Goal: Find specific page/section: Find specific page/section

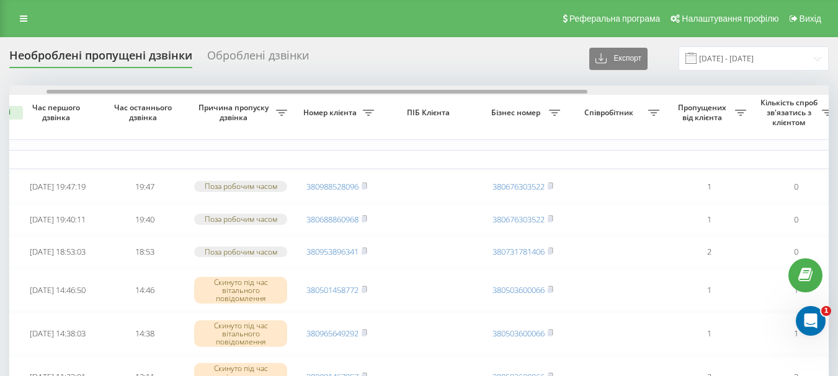
scroll to position [0, 55]
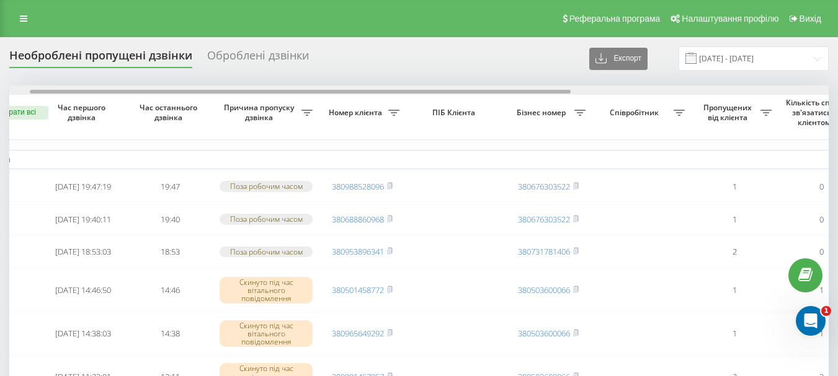
click at [340, 92] on div at bounding box center [300, 92] width 541 height 4
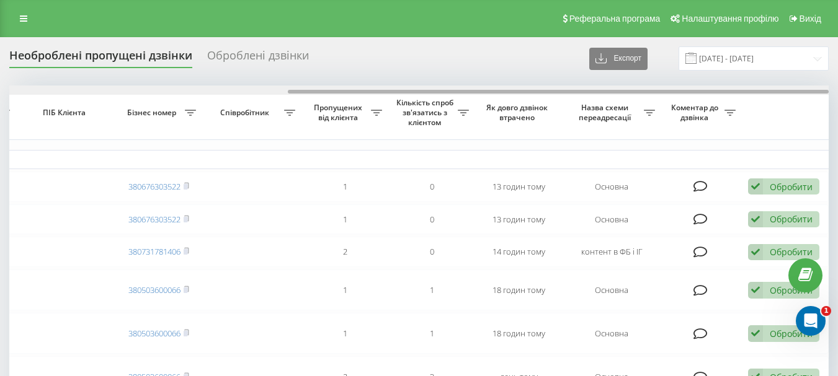
drag, startPoint x: 528, startPoint y: 94, endPoint x: 554, endPoint y: 87, distance: 27.7
click at [554, 87] on div at bounding box center [418, 90] width 819 height 9
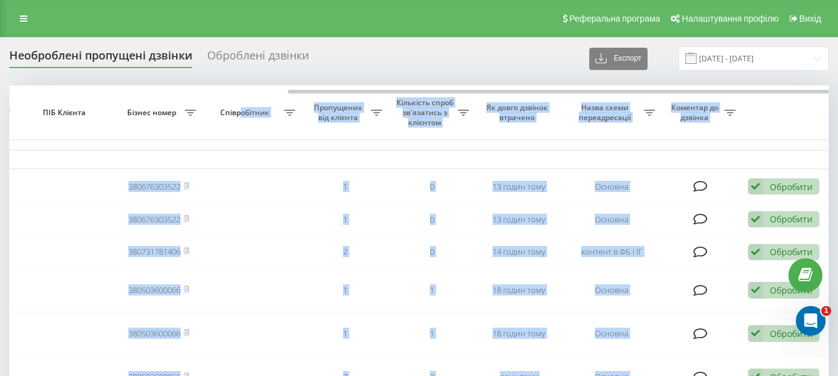
drag, startPoint x: 328, startPoint y: 89, endPoint x: 239, endPoint y: 100, distance: 90.0
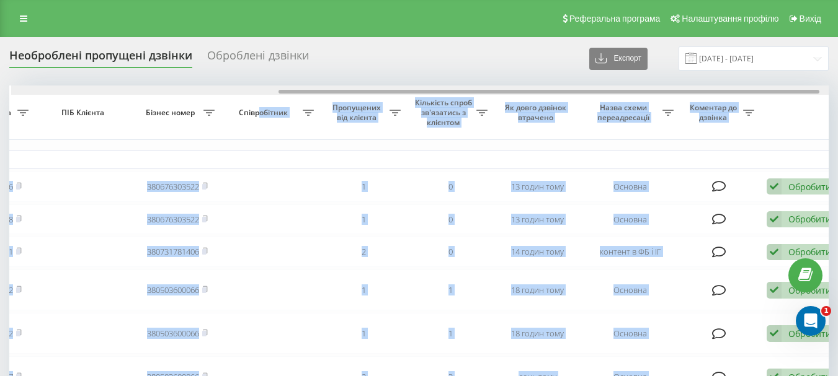
drag, startPoint x: 451, startPoint y: 90, endPoint x: 419, endPoint y: 98, distance: 33.2
click at [431, 89] on div at bounding box center [420, 90] width 819 height 9
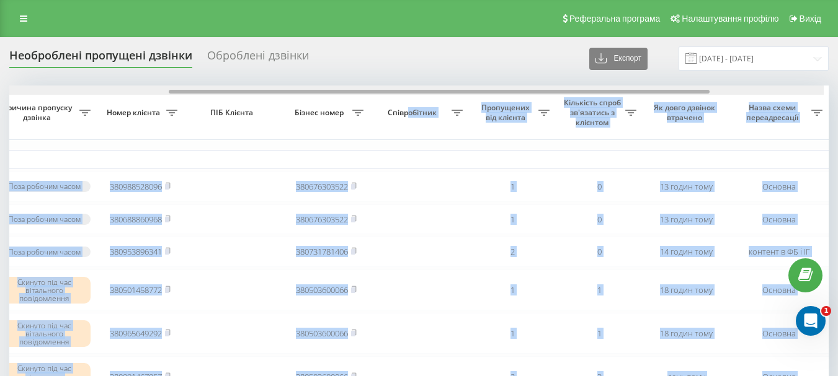
scroll to position [0, 245]
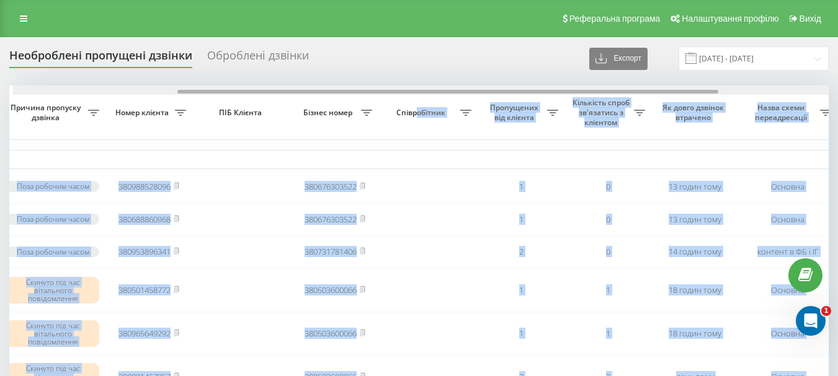
drag, startPoint x: 424, startPoint y: 92, endPoint x: 327, endPoint y: 87, distance: 96.9
click at [327, 87] on div at bounding box center [422, 90] width 819 height 9
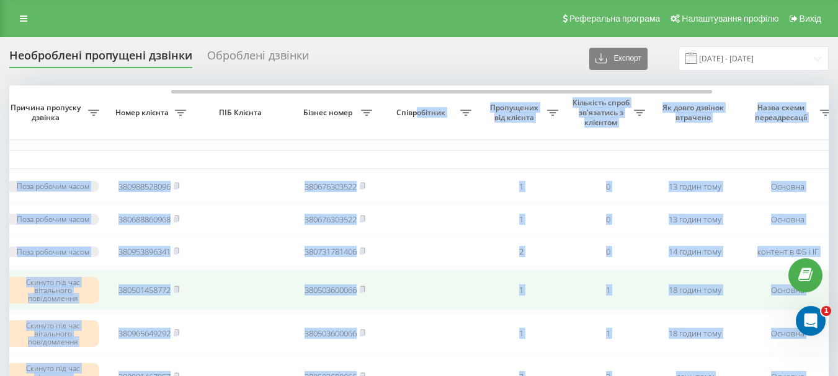
click at [231, 296] on td at bounding box center [241, 290] width 99 height 41
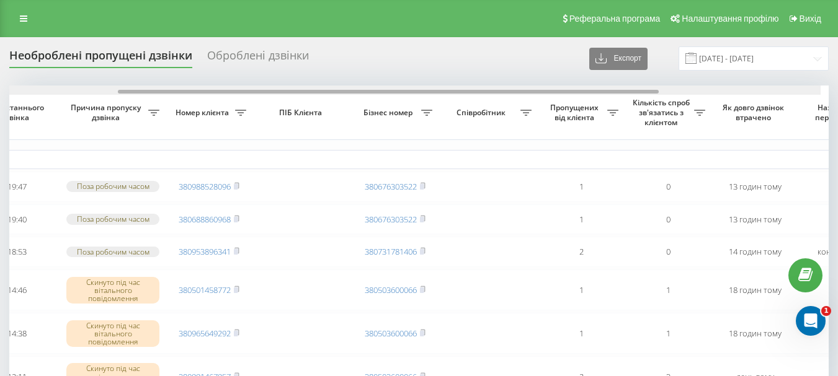
scroll to position [0, 173]
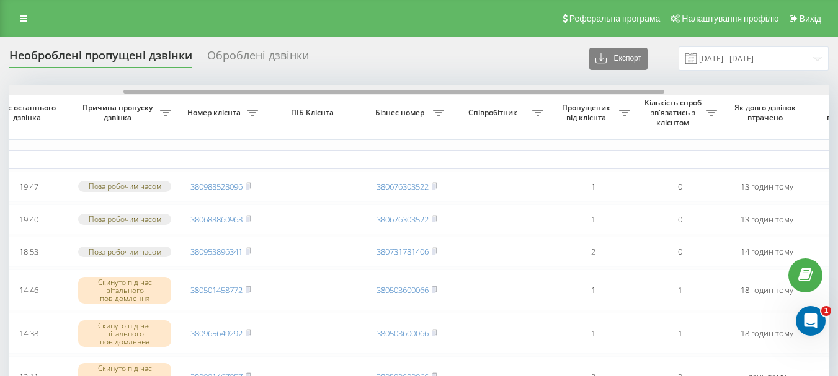
drag, startPoint x: 350, startPoint y: 91, endPoint x: 303, endPoint y: 95, distance: 47.9
click at [303, 95] on div at bounding box center [418, 90] width 819 height 9
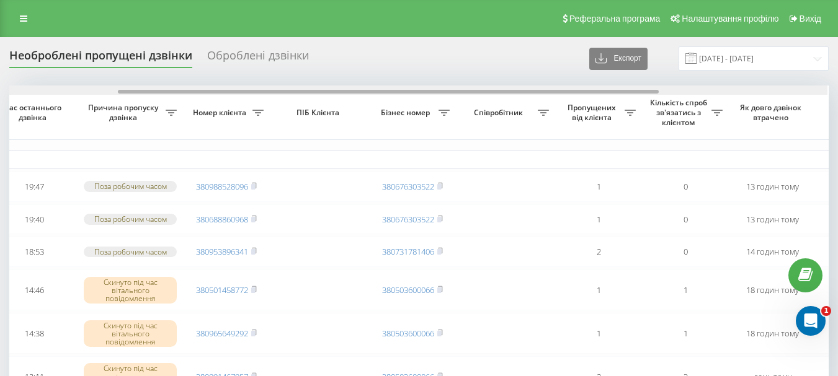
scroll to position [0, 166]
click at [350, 89] on div at bounding box center [418, 90] width 819 height 9
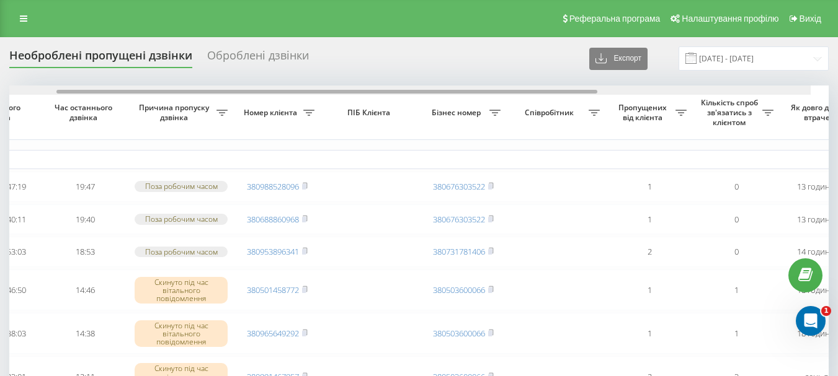
scroll to position [0, 86]
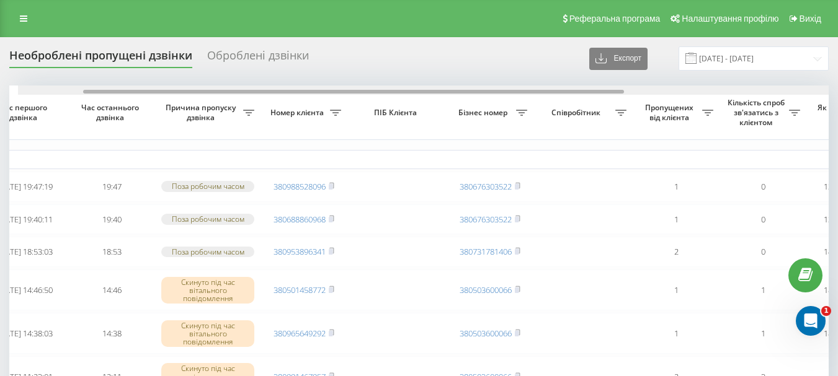
drag, startPoint x: 388, startPoint y: 93, endPoint x: 250, endPoint y: 69, distance: 140.4
click at [335, 92] on div at bounding box center [353, 92] width 541 height 4
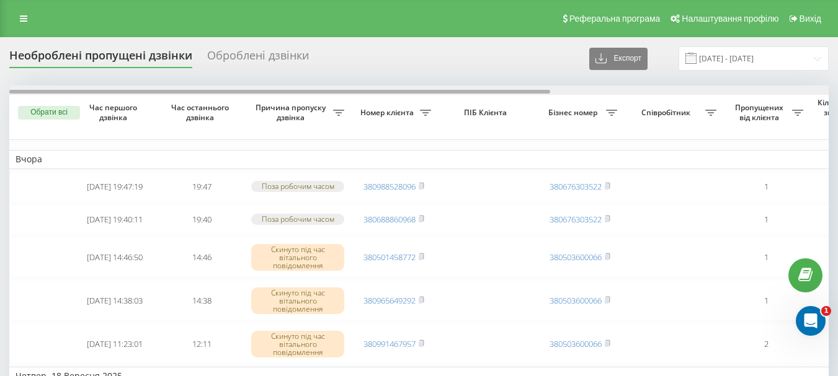
drag, startPoint x: 384, startPoint y: 92, endPoint x: 370, endPoint y: 93, distance: 14.3
click at [370, 93] on div at bounding box center [279, 92] width 541 height 4
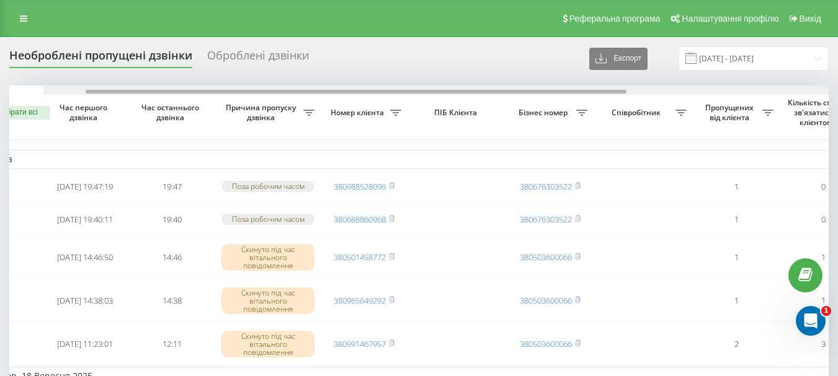
scroll to position [0, 22]
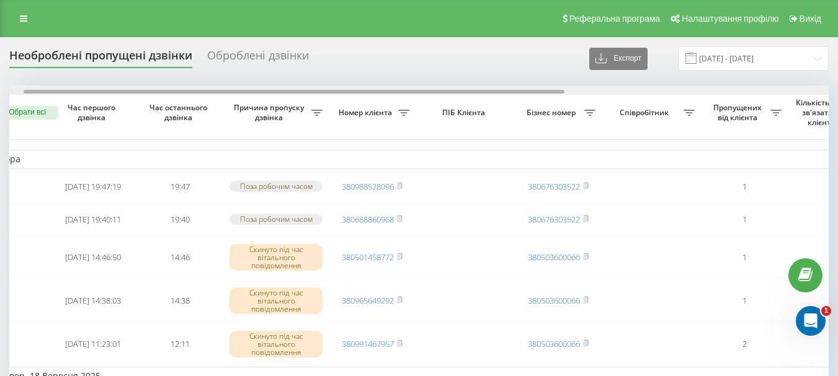
drag, startPoint x: 447, startPoint y: 92, endPoint x: 461, endPoint y: 63, distance: 32.5
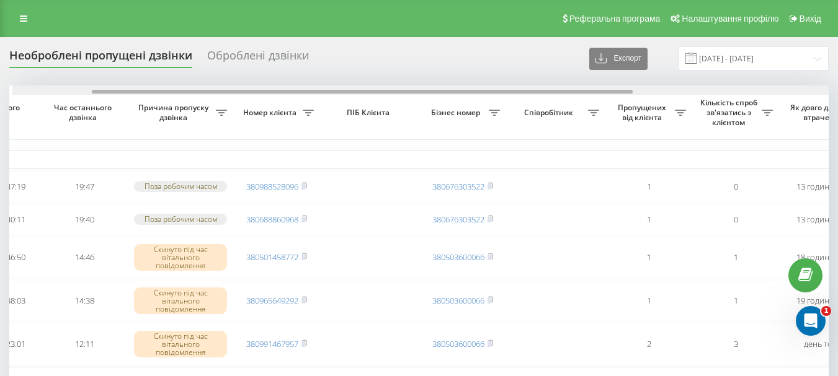
scroll to position [0, 120]
drag, startPoint x: 520, startPoint y: 93, endPoint x: 585, endPoint y: 96, distance: 65.2
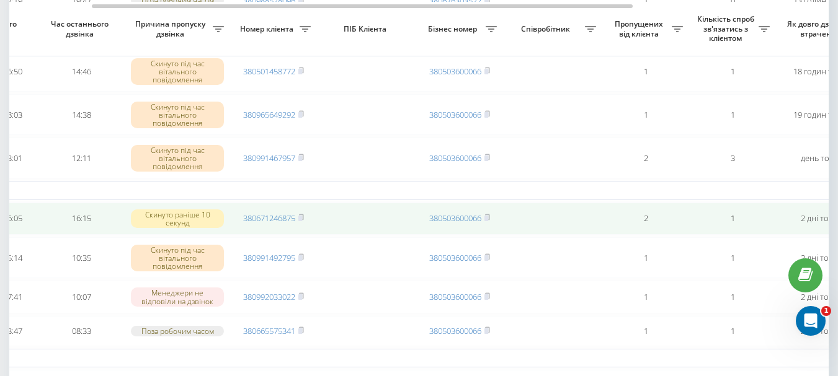
scroll to position [0, 0]
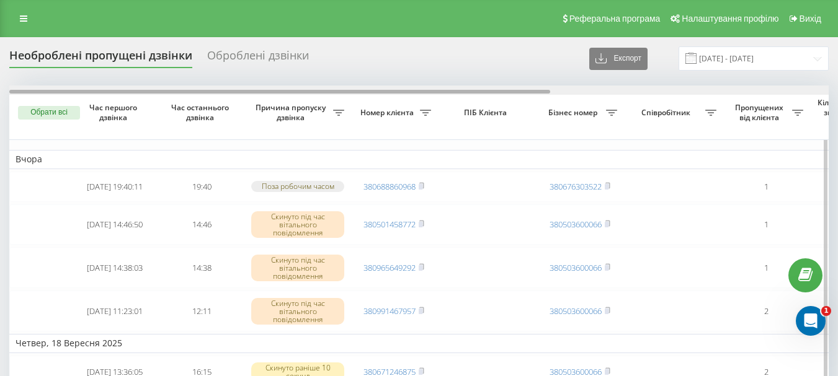
scroll to position [0, 421]
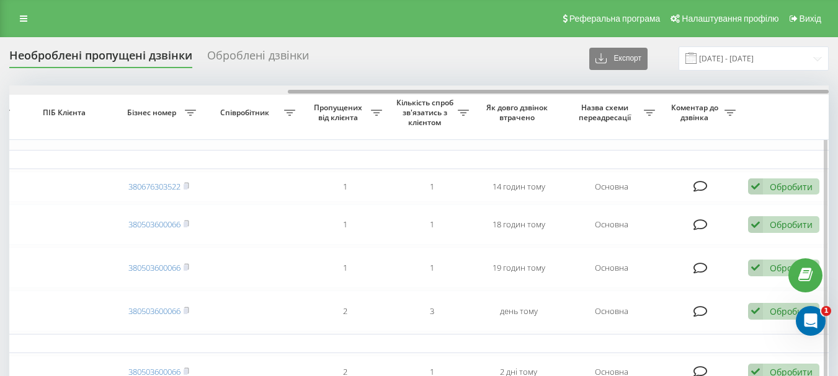
drag, startPoint x: 0, startPoint y: 0, endPoint x: 339, endPoint y: 94, distance: 351.5
click at [339, 94] on div at bounding box center [418, 90] width 819 height 9
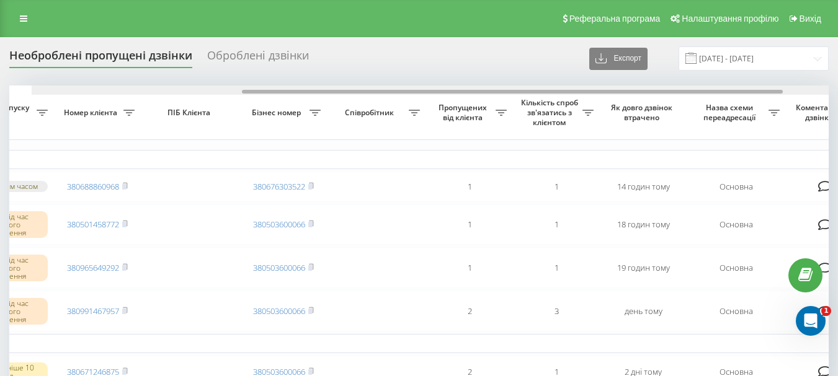
scroll to position [0, 110]
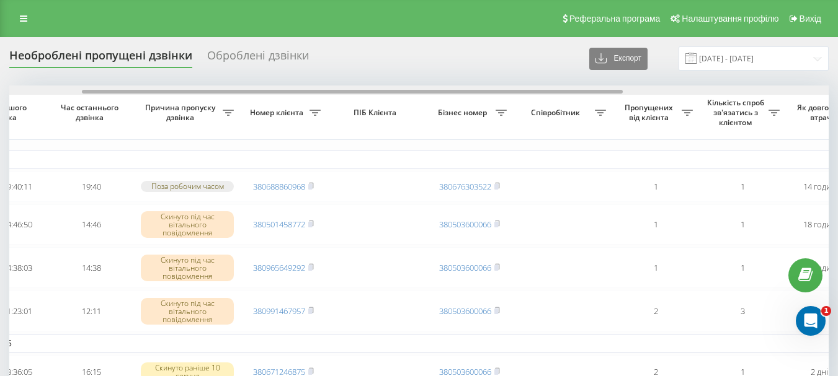
drag, startPoint x: 435, startPoint y: 92, endPoint x: 230, endPoint y: 63, distance: 207.3
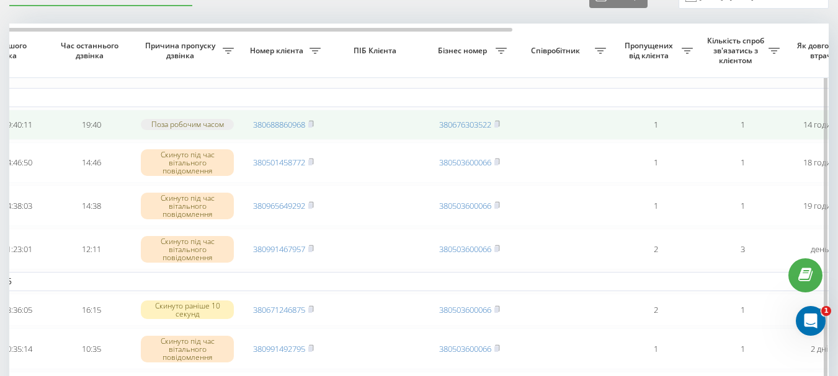
scroll to position [0, 0]
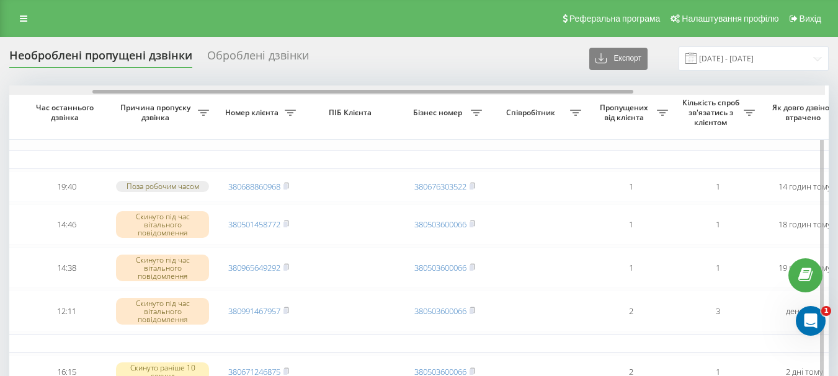
scroll to position [0, 139]
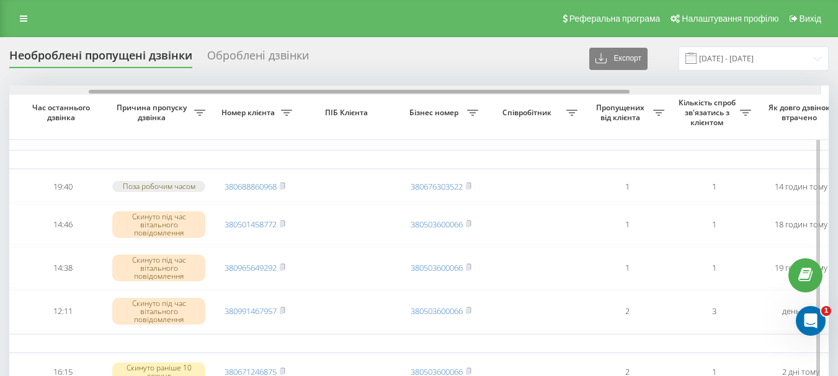
drag, startPoint x: 482, startPoint y: 90, endPoint x: 574, endPoint y: 100, distance: 92.3
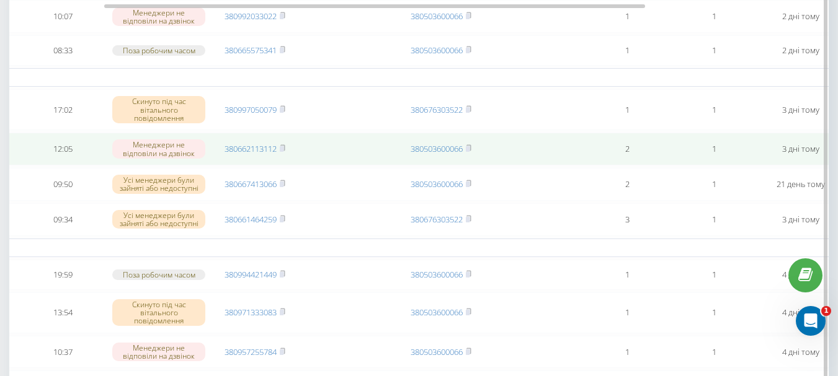
scroll to position [0, 0]
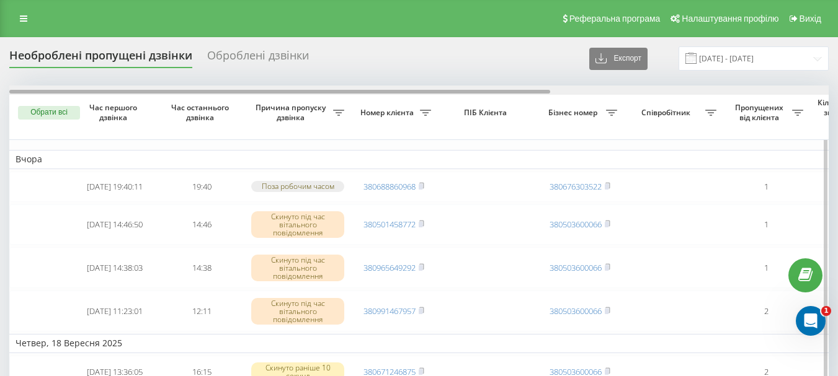
drag, startPoint x: 0, startPoint y: 0, endPoint x: 343, endPoint y: 94, distance: 355.5
click at [343, 94] on div at bounding box center [279, 92] width 541 height 4
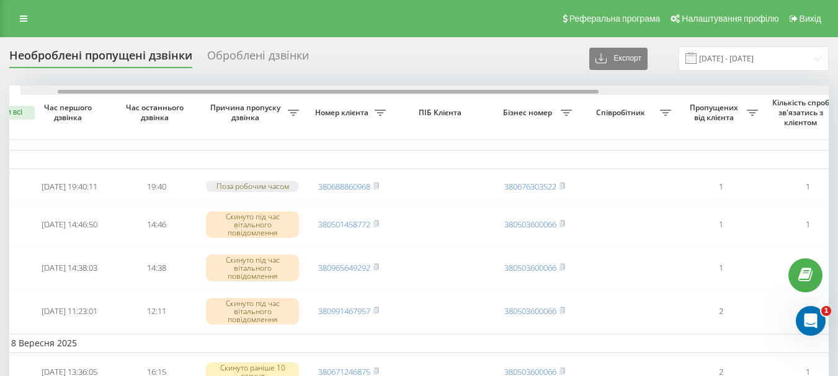
drag, startPoint x: 422, startPoint y: 91, endPoint x: 427, endPoint y: 95, distance: 7.1
click at [429, 95] on div at bounding box center [429, 90] width 819 height 9
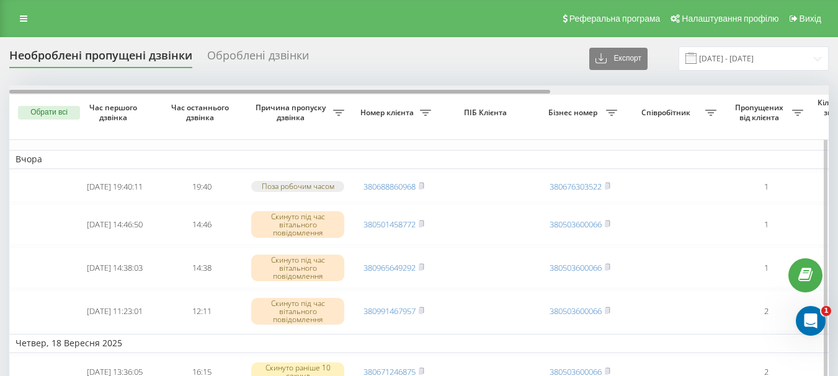
scroll to position [0, 421]
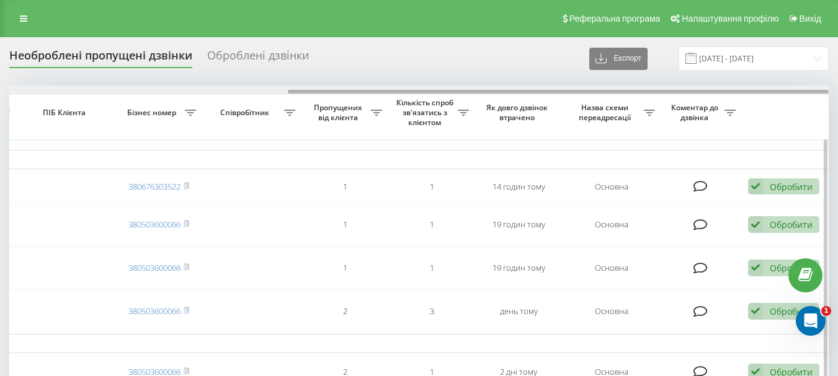
drag, startPoint x: 349, startPoint y: 89, endPoint x: 362, endPoint y: 86, distance: 13.9
click at [362, 86] on div at bounding box center [418, 90] width 819 height 9
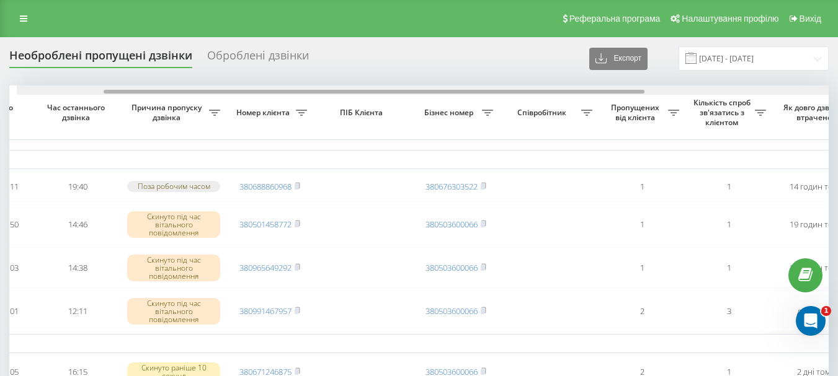
drag, startPoint x: 404, startPoint y: 90, endPoint x: 168, endPoint y: 79, distance: 236.5
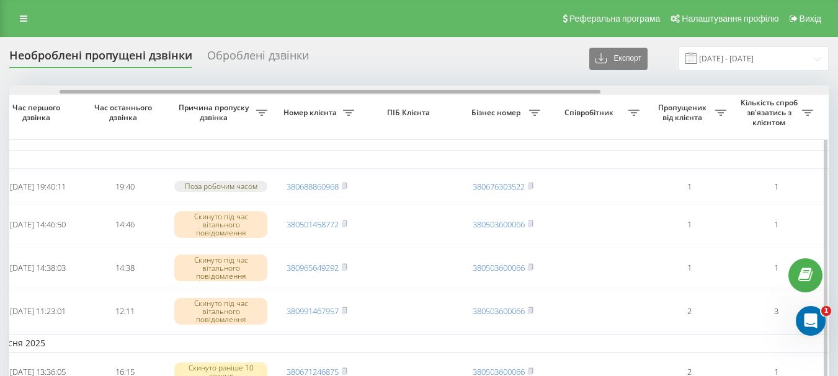
scroll to position [0, 82]
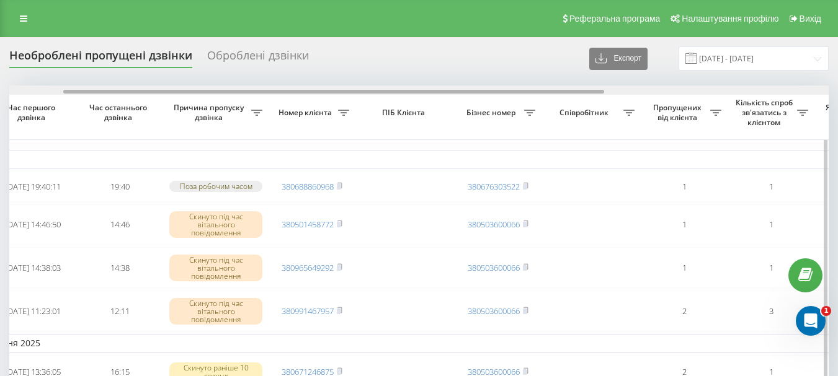
drag, startPoint x: 471, startPoint y: 93, endPoint x: 525, endPoint y: 97, distance: 54.1
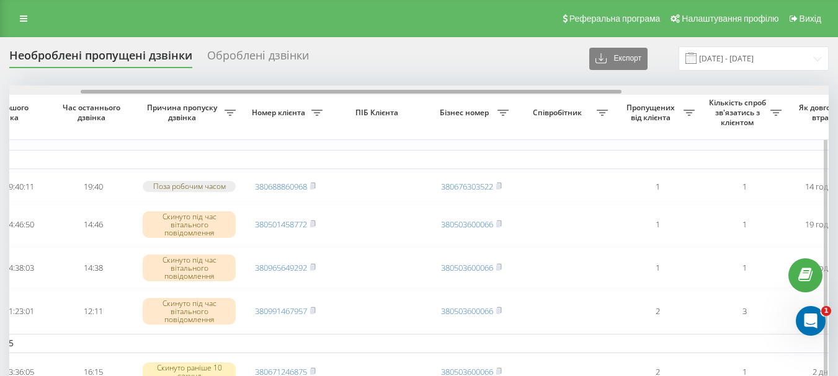
scroll to position [0, 9]
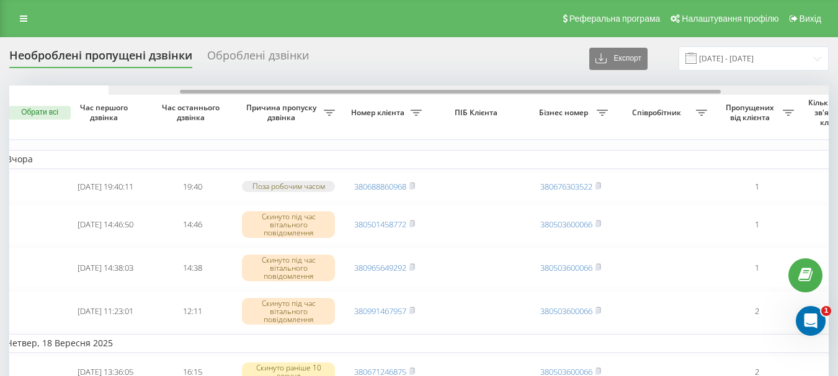
drag, startPoint x: 436, startPoint y: 92, endPoint x: 337, endPoint y: 86, distance: 98.8
click at [363, 91] on div at bounding box center [450, 92] width 541 height 4
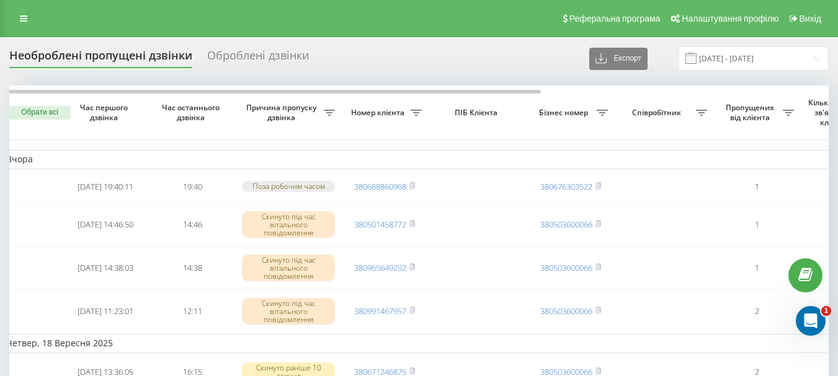
scroll to position [0, 0]
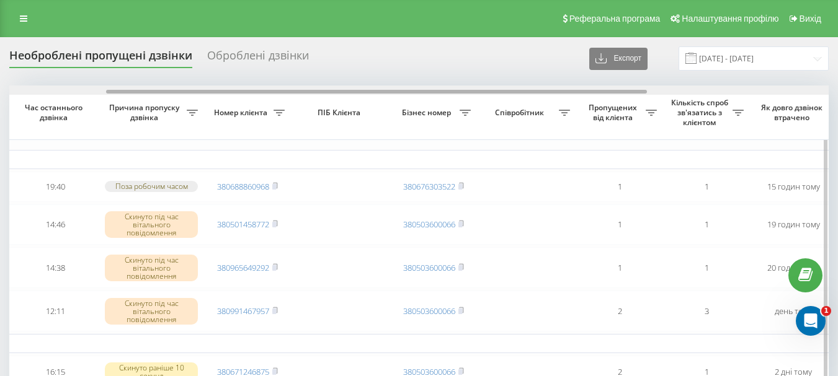
scroll to position [0, 42]
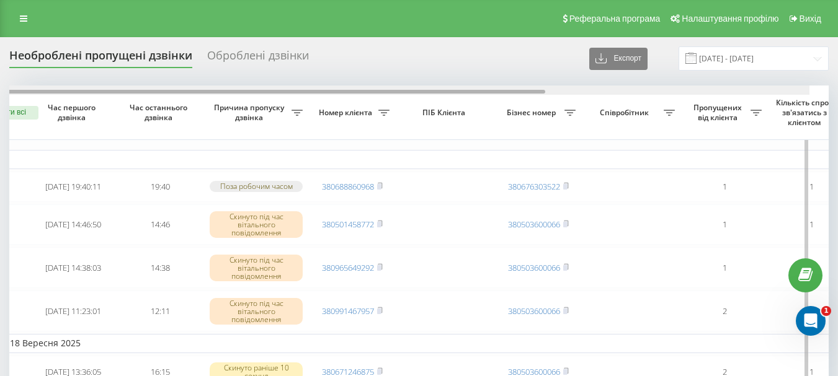
drag, startPoint x: 0, startPoint y: 0, endPoint x: 228, endPoint y: 86, distance: 243.2
click at [238, 90] on div at bounding box center [274, 92] width 541 height 4
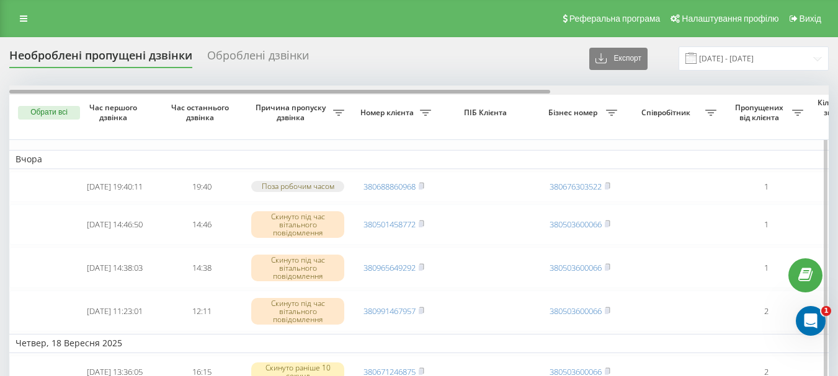
drag, startPoint x: 453, startPoint y: 92, endPoint x: 393, endPoint y: 93, distance: 59.5
click at [393, 93] on div at bounding box center [279, 92] width 541 height 4
drag, startPoint x: 0, startPoint y: 0, endPoint x: 320, endPoint y: 93, distance: 333.3
click at [320, 93] on div at bounding box center [279, 92] width 541 height 4
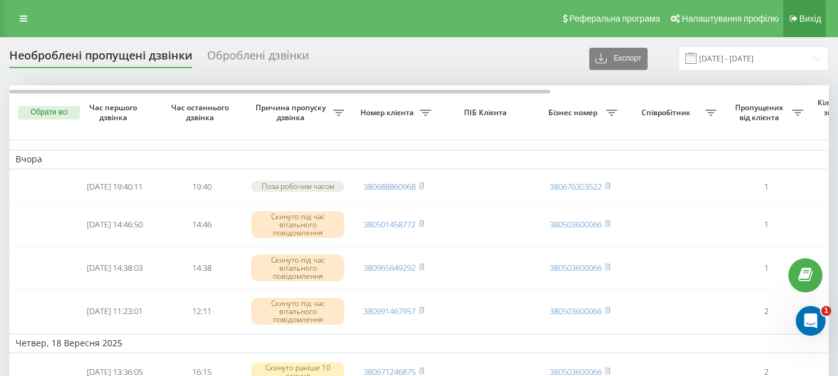
click at [810, 24] on link "Вихід" at bounding box center [804, 18] width 42 height 37
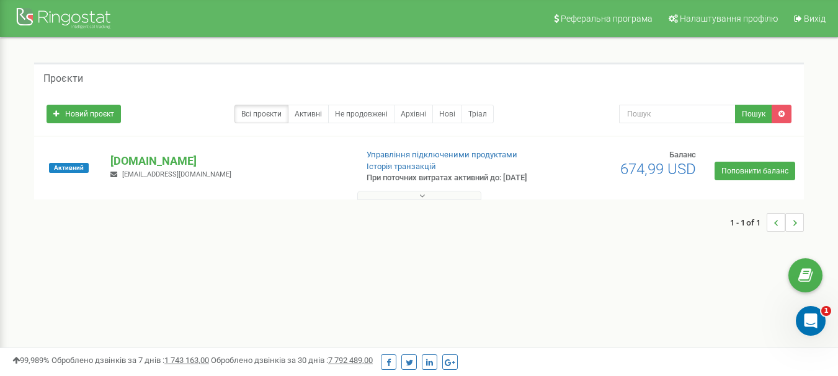
click at [424, 200] on icon at bounding box center [422, 196] width 6 height 9
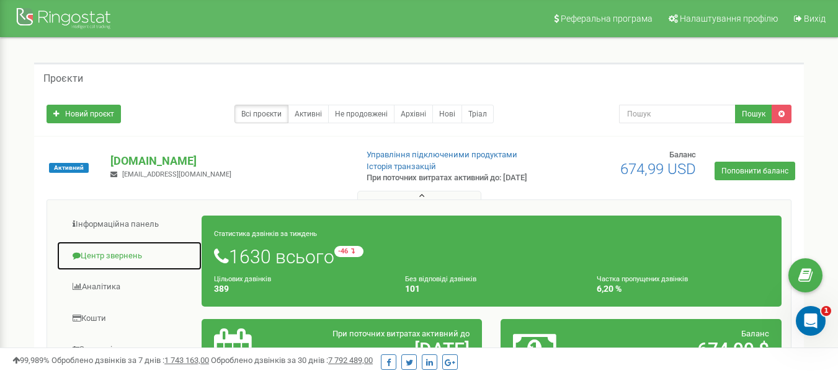
click at [136, 268] on link "Центр звернень" at bounding box center [129, 256] width 146 height 30
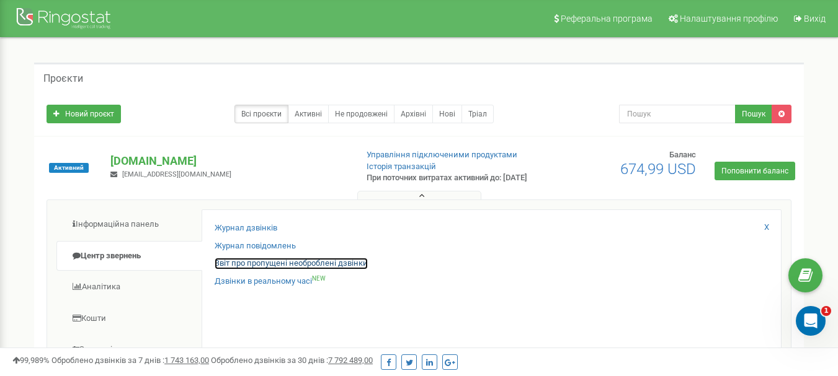
click at [283, 270] on link "Звіт про пропущені необроблені дзвінки" at bounding box center [291, 264] width 153 height 12
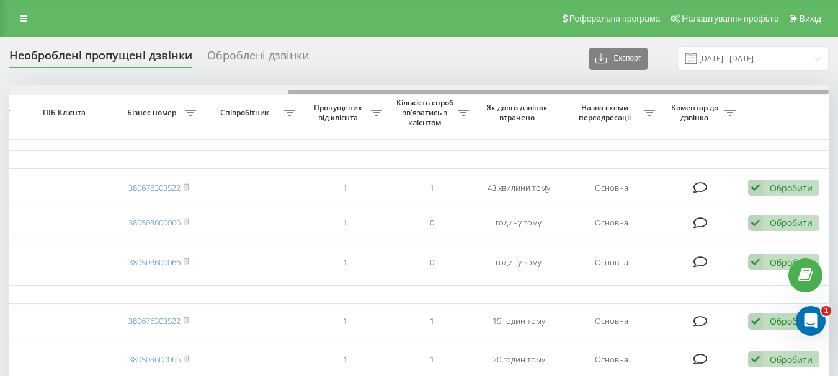
click at [337, 91] on div at bounding box center [418, 90] width 819 height 9
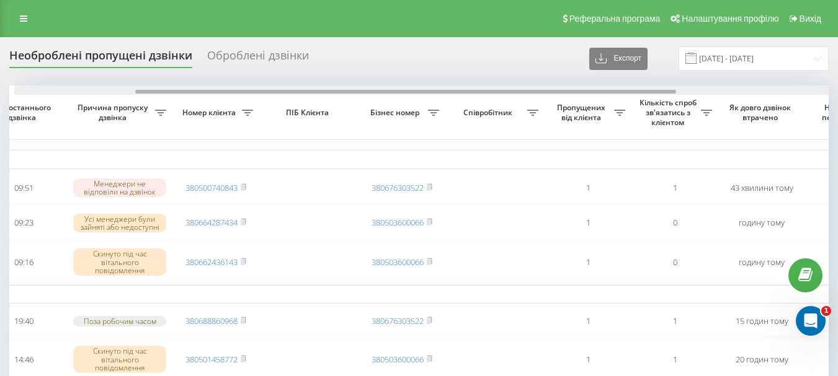
scroll to position [0, 176]
drag, startPoint x: 443, startPoint y: 90, endPoint x: 282, endPoint y: 81, distance: 162.1
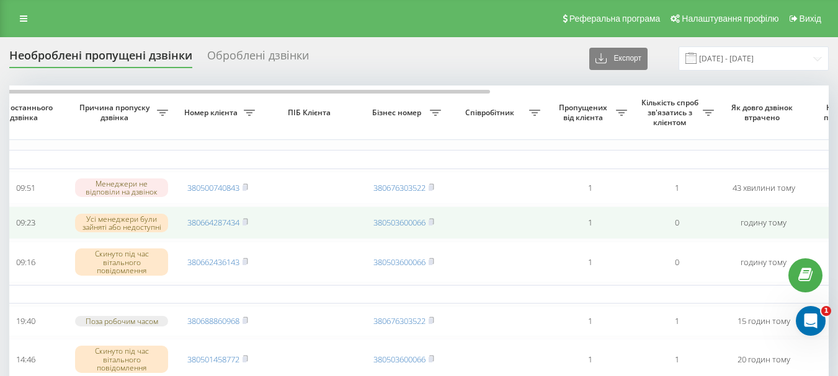
scroll to position [62, 0]
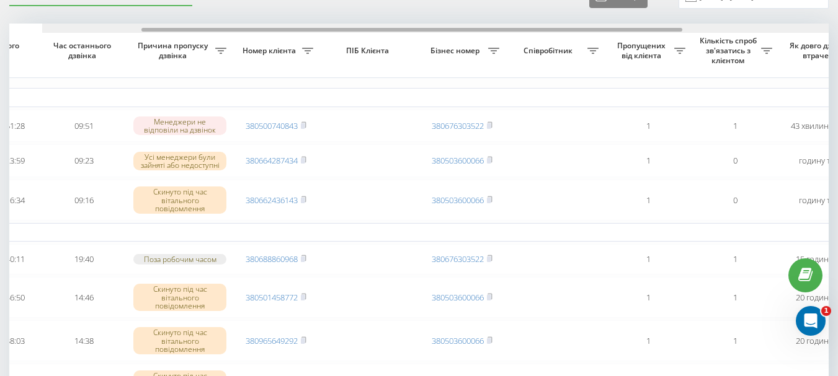
drag, startPoint x: 431, startPoint y: 28, endPoint x: 320, endPoint y: 39, distance: 111.6
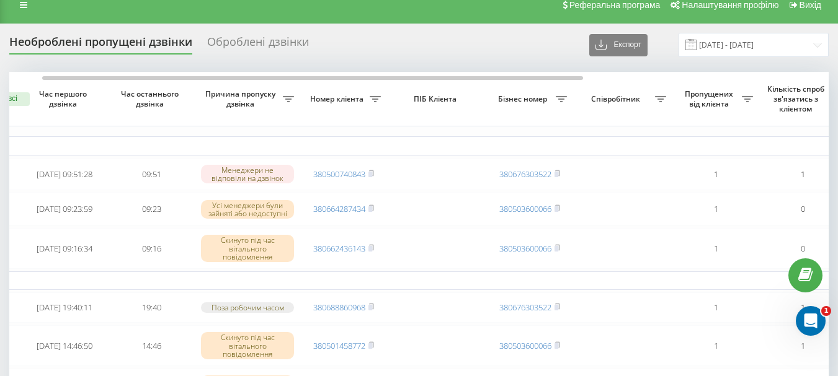
scroll to position [0, 0]
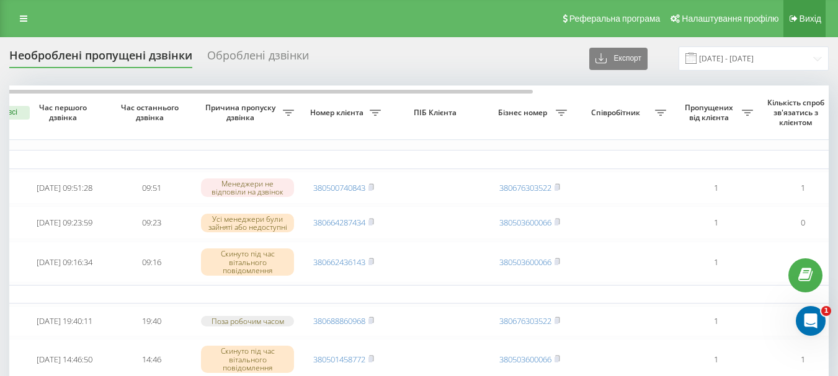
click at [801, 20] on span "Вихід" at bounding box center [810, 19] width 22 height 10
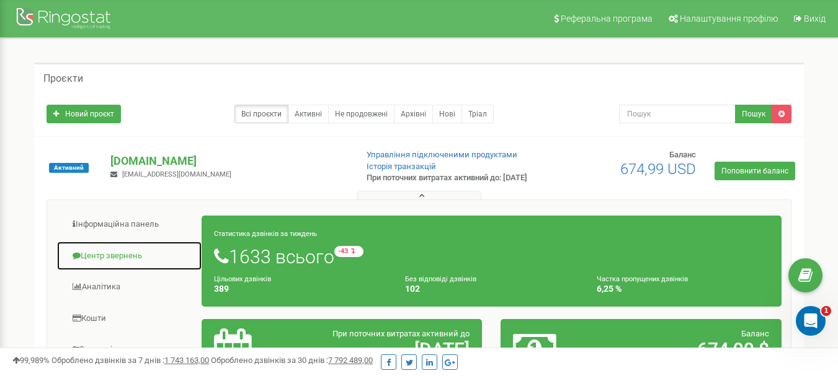
click at [140, 267] on link "Центр звернень" at bounding box center [129, 256] width 146 height 30
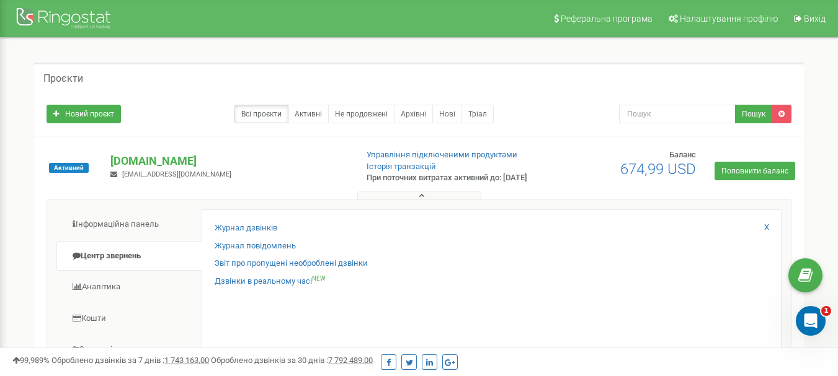
click at [269, 259] on div "Журнал повідомлень" at bounding box center [492, 250] width 554 height 18
click at [273, 269] on link "Звіт про пропущені необроблені дзвінки" at bounding box center [291, 264] width 153 height 12
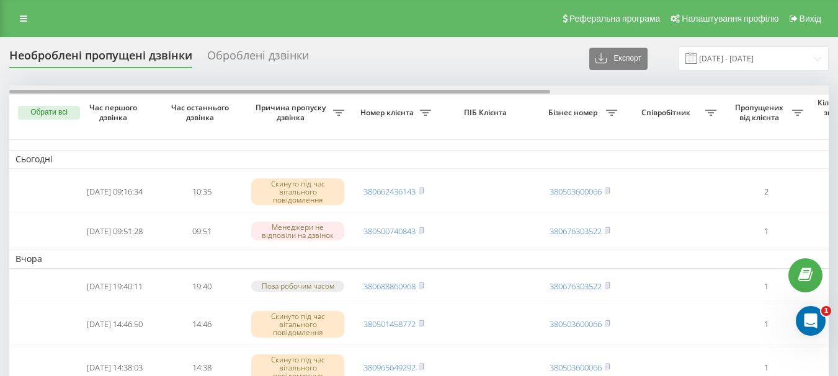
drag, startPoint x: 0, startPoint y: 0, endPoint x: 392, endPoint y: 86, distance: 401.3
drag, startPoint x: 385, startPoint y: 90, endPoint x: 77, endPoint y: 70, distance: 308.9
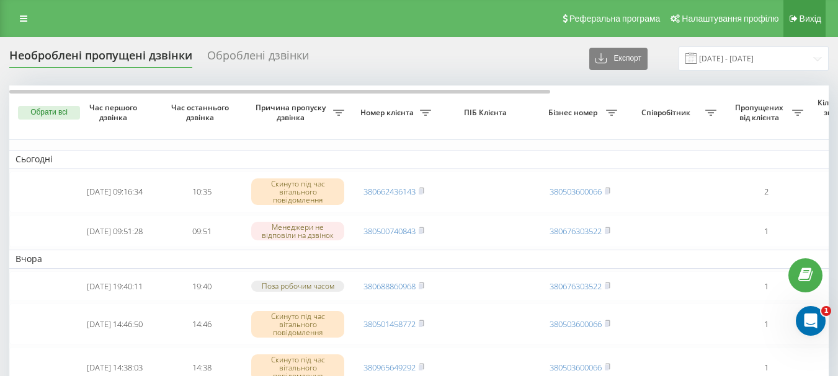
click at [806, 12] on link "Вихід" at bounding box center [804, 18] width 42 height 37
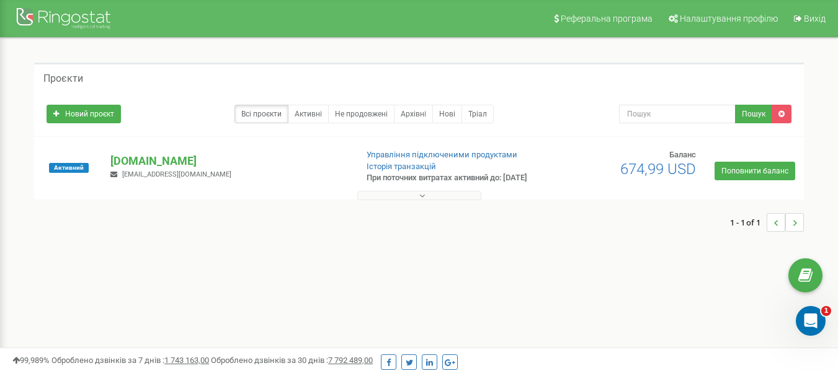
click at [419, 200] on icon at bounding box center [422, 196] width 6 height 9
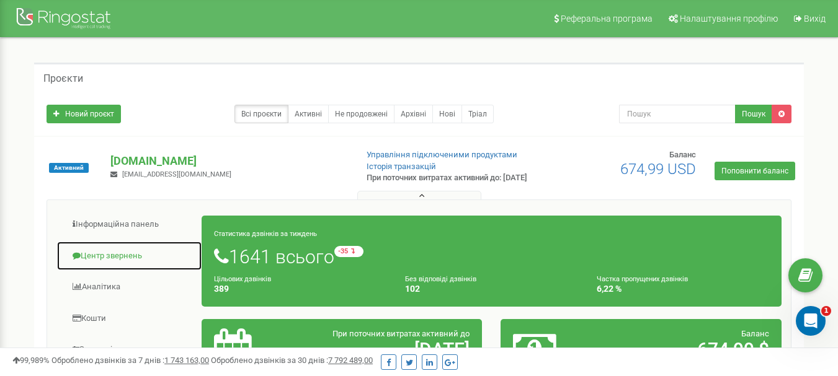
click at [108, 270] on link "Центр звернень" at bounding box center [129, 256] width 146 height 30
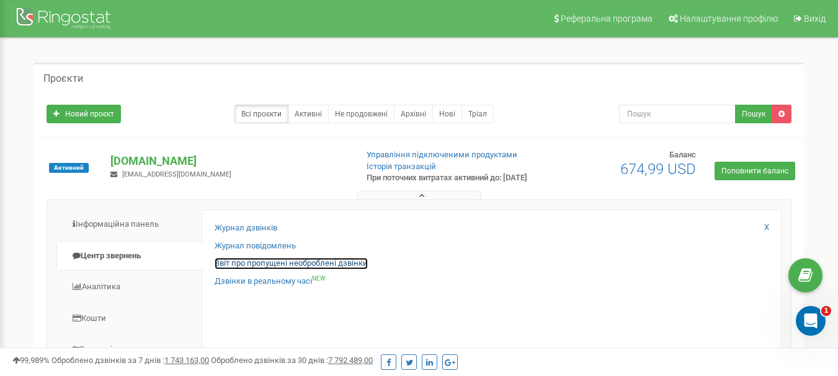
click at [257, 270] on link "Звіт про пропущені необроблені дзвінки" at bounding box center [291, 264] width 153 height 12
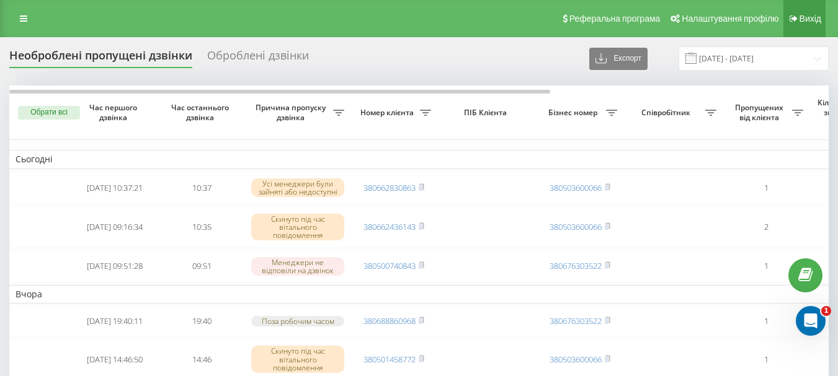
click at [811, 17] on span "Вихід" at bounding box center [810, 19] width 22 height 10
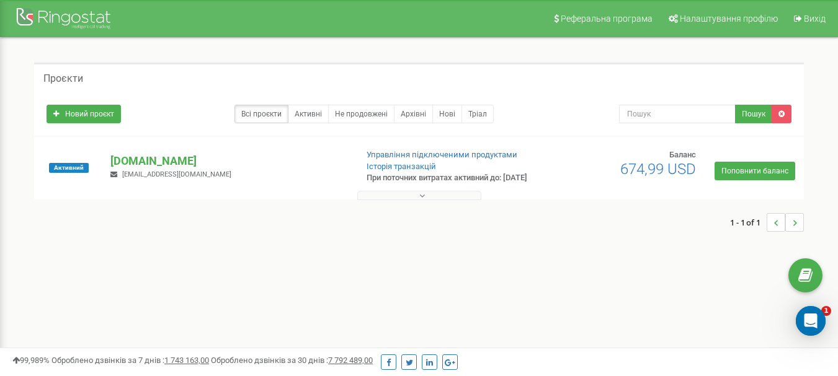
click at [430, 200] on button at bounding box center [419, 195] width 124 height 9
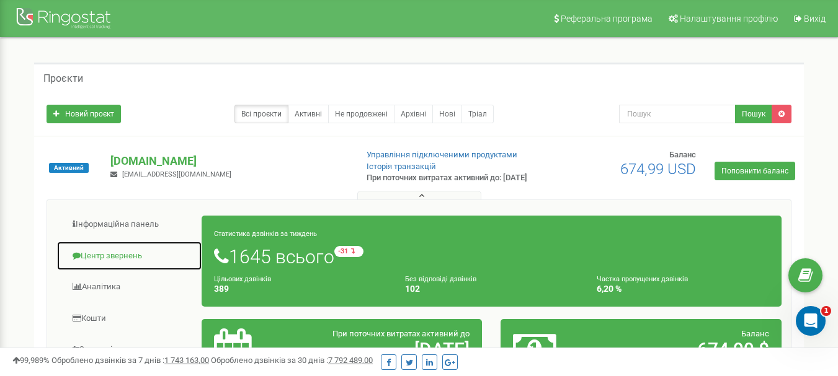
click at [118, 264] on link "Центр звернень" at bounding box center [129, 256] width 146 height 30
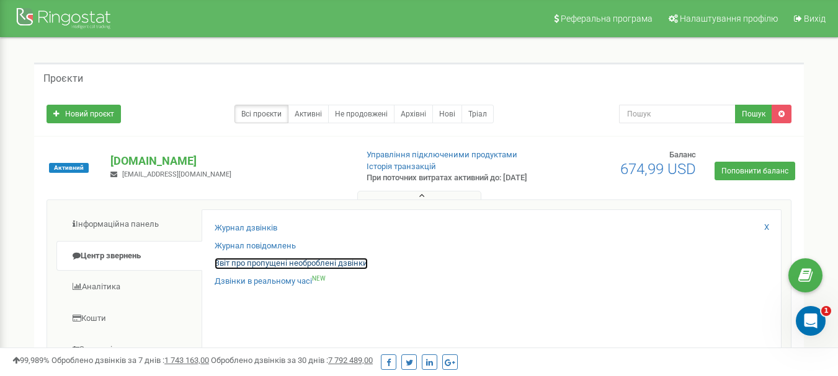
click at [352, 270] on link "Звіт про пропущені необроблені дзвінки" at bounding box center [291, 264] width 153 height 12
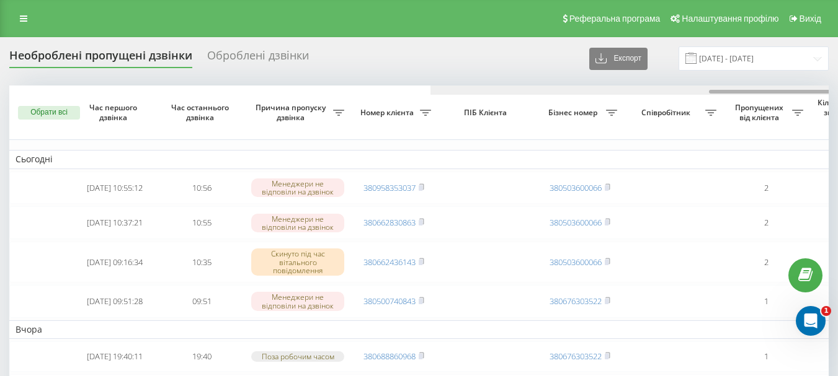
scroll to position [0, 421]
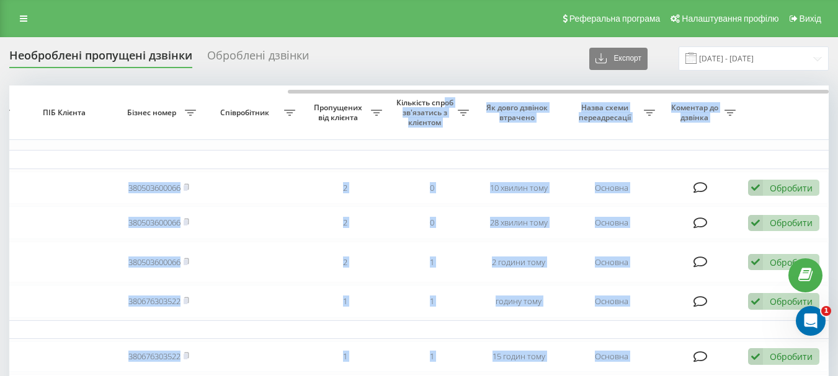
drag, startPoint x: 398, startPoint y: 89, endPoint x: 445, endPoint y: 96, distance: 48.2
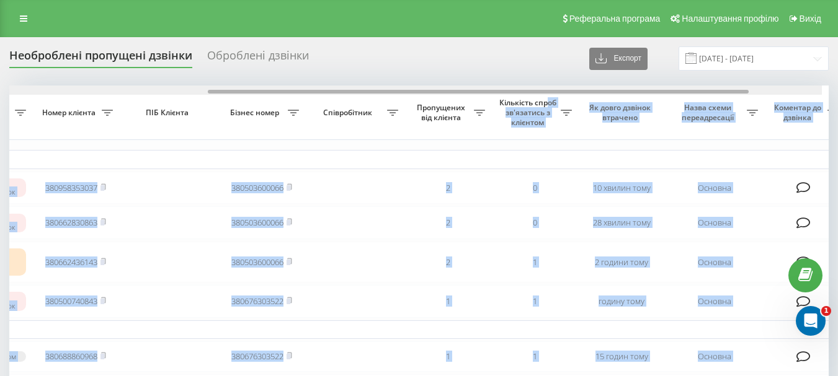
scroll to position [0, 309]
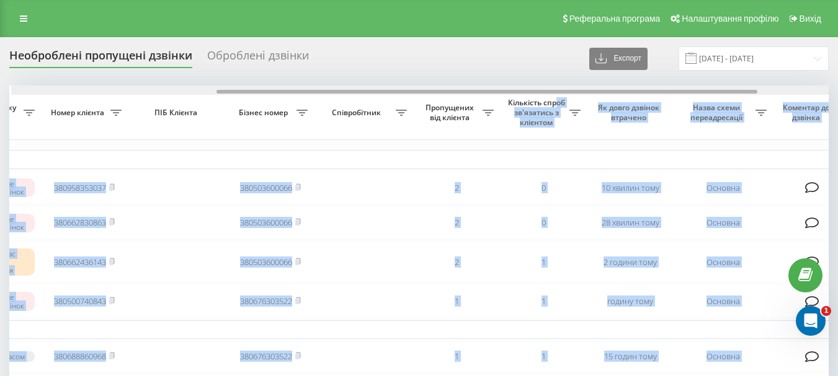
drag, startPoint x: 474, startPoint y: 94, endPoint x: 401, endPoint y: 104, distance: 74.5
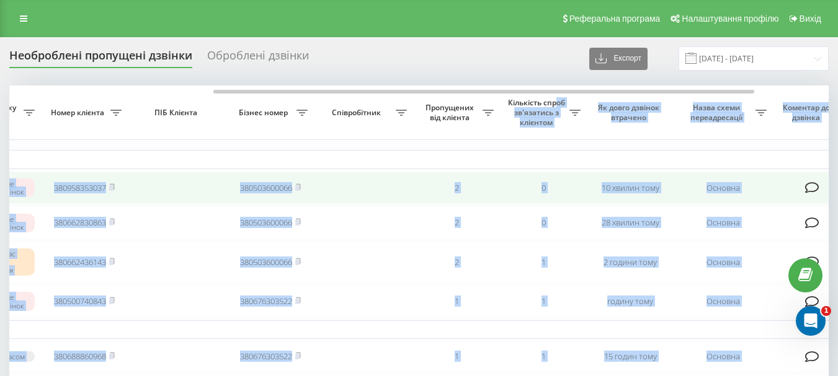
click at [379, 198] on td at bounding box center [363, 188] width 99 height 33
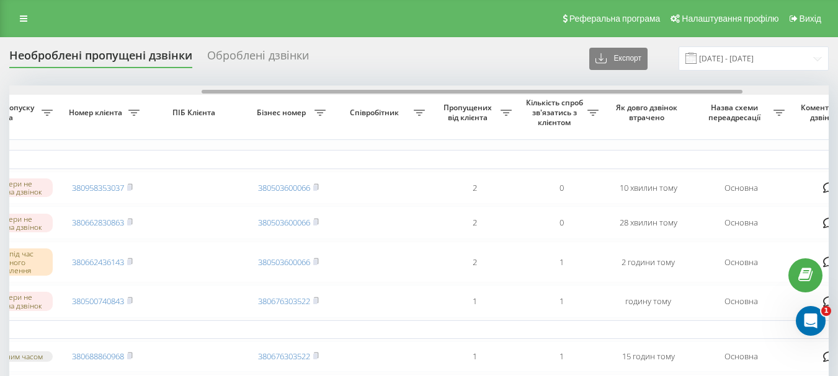
scroll to position [0, 268]
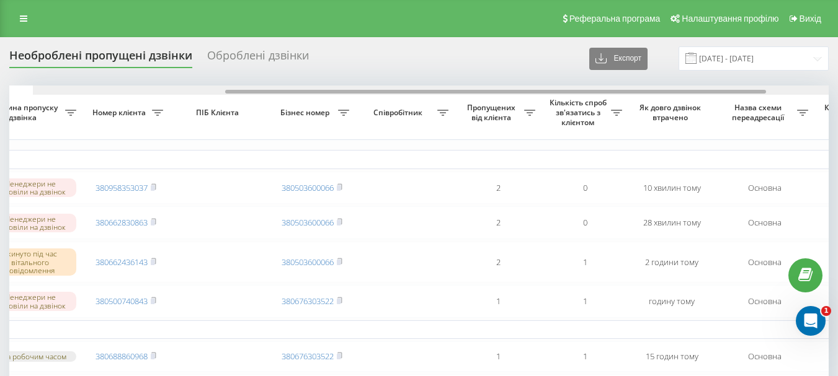
drag, startPoint x: 381, startPoint y: 91, endPoint x: 354, endPoint y: 93, distance: 27.4
click at [354, 93] on div at bounding box center [495, 92] width 541 height 4
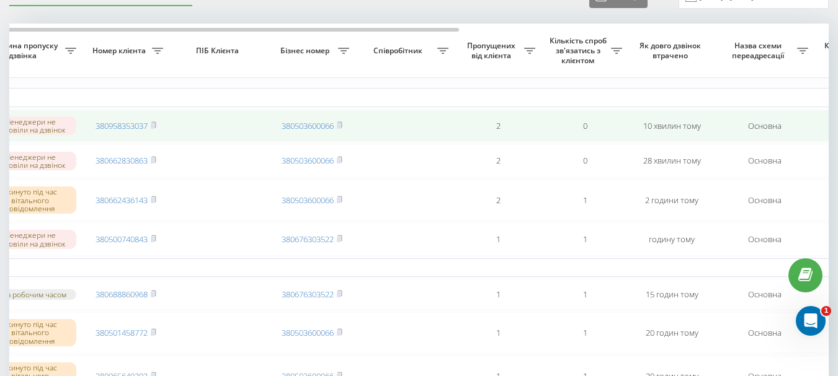
scroll to position [0, 0]
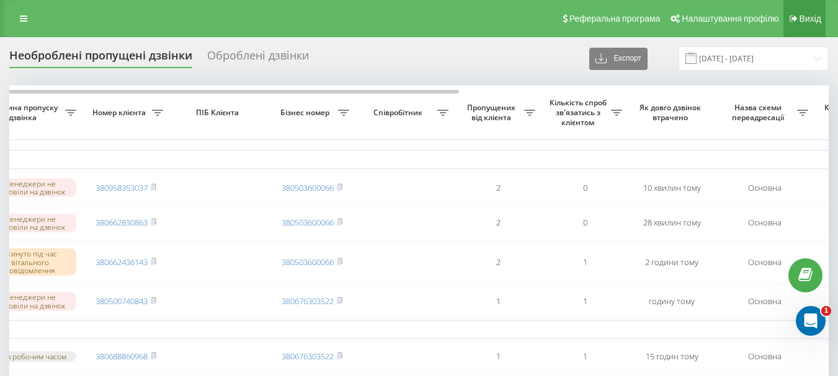
click at [811, 12] on link "Вихід" at bounding box center [804, 18] width 42 height 37
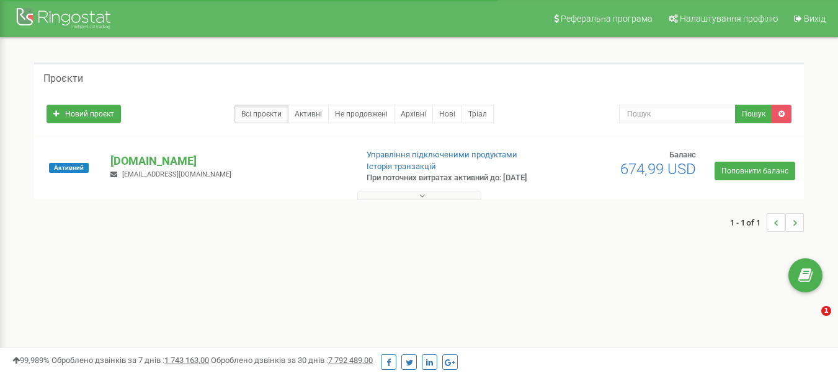
click at [429, 200] on button at bounding box center [419, 195] width 124 height 9
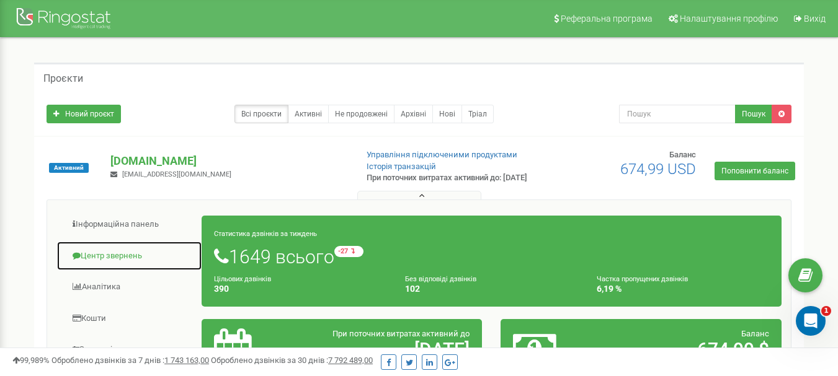
click at [105, 265] on link "Центр звернень" at bounding box center [129, 256] width 146 height 30
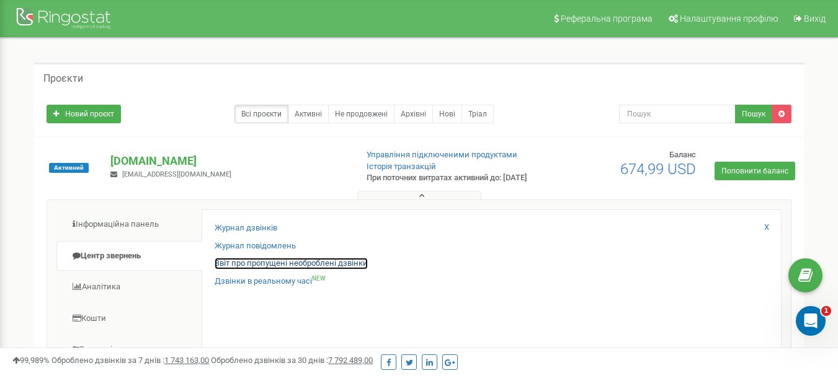
click at [286, 270] on link "Звіт про пропущені необроблені дзвінки" at bounding box center [291, 264] width 153 height 12
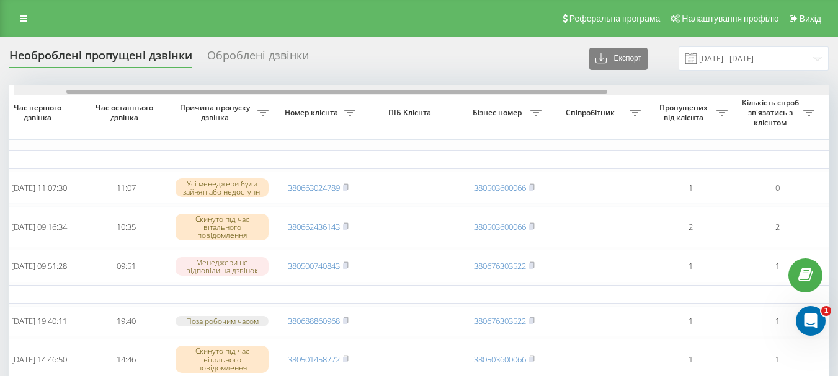
scroll to position [0, 80]
drag, startPoint x: 365, startPoint y: 93, endPoint x: 417, endPoint y: 95, distance: 52.7
click at [417, 95] on div at bounding box center [418, 90] width 819 height 9
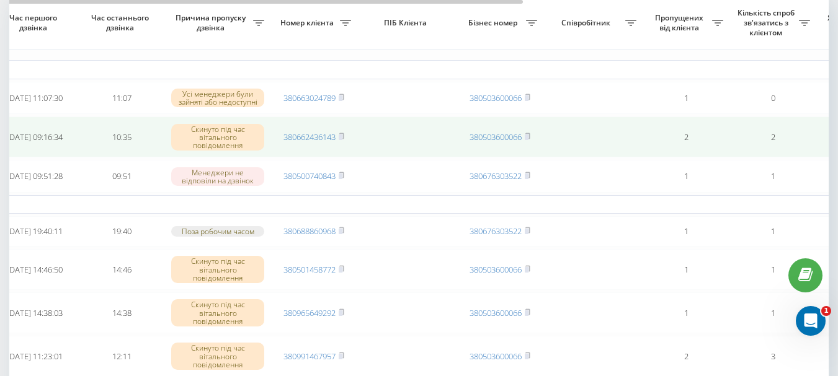
scroll to position [0, 0]
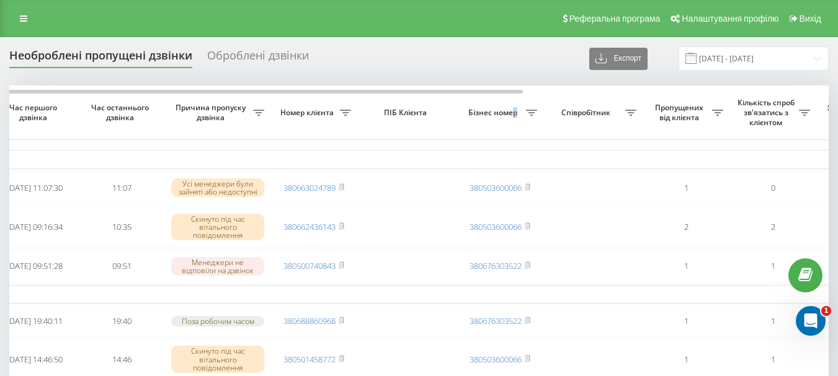
drag, startPoint x: 511, startPoint y: 95, endPoint x: 524, endPoint y: 91, distance: 13.5
click at [525, 92] on th "Бізнес номер" at bounding box center [499, 113] width 87 height 55
click at [802, 21] on span "Вихід" at bounding box center [810, 19] width 22 height 10
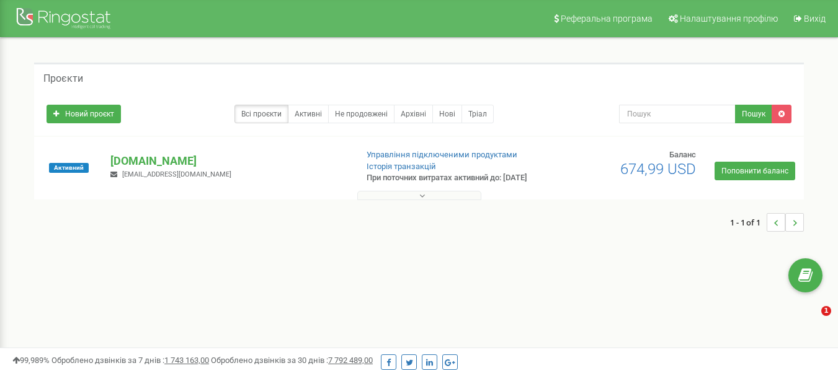
click at [427, 200] on button at bounding box center [419, 195] width 124 height 9
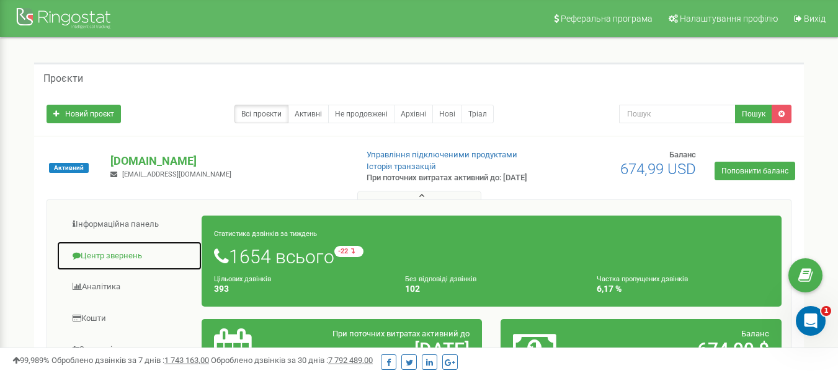
click at [148, 269] on link "Центр звернень" at bounding box center [129, 256] width 146 height 30
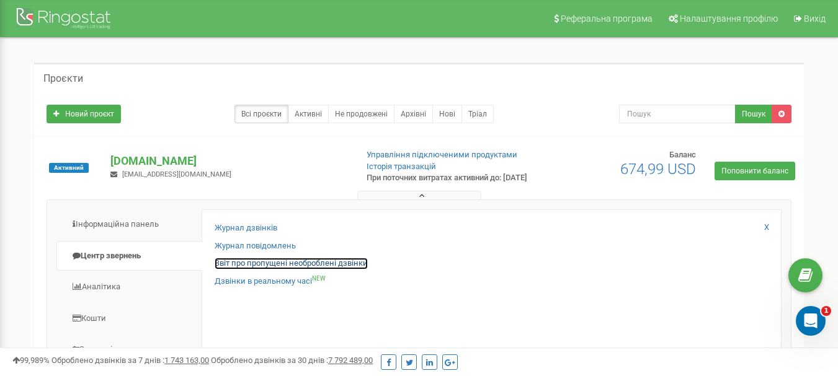
click at [298, 270] on link "Звіт про пропущені необроблені дзвінки" at bounding box center [291, 264] width 153 height 12
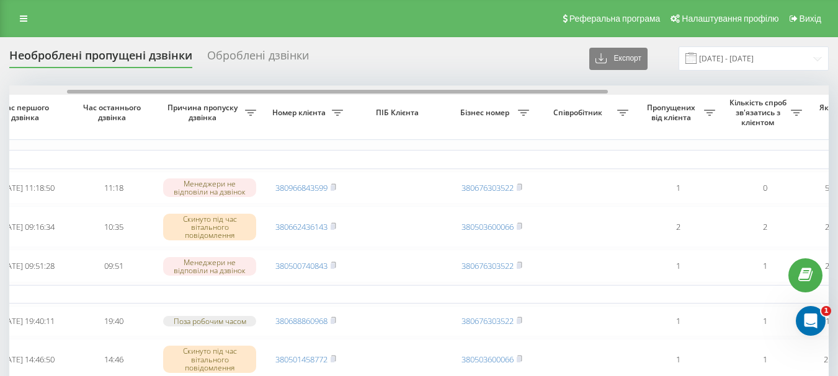
scroll to position [0, 94]
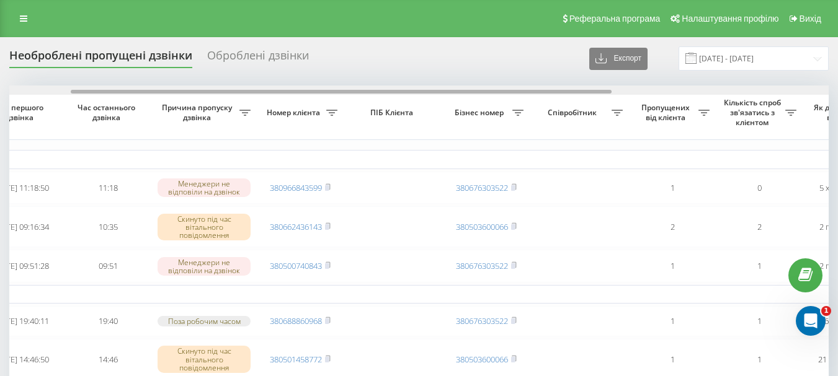
click at [463, 89] on div at bounding box center [418, 90] width 819 height 9
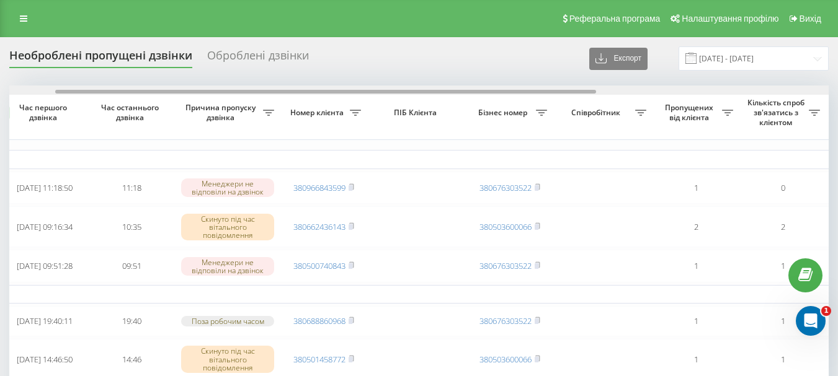
drag, startPoint x: 394, startPoint y: 92, endPoint x: 379, endPoint y: 96, distance: 15.9
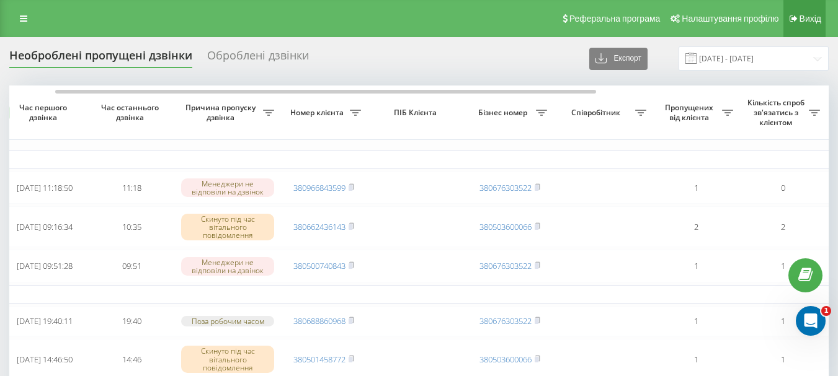
click at [806, 16] on span "Вихід" at bounding box center [810, 19] width 22 height 10
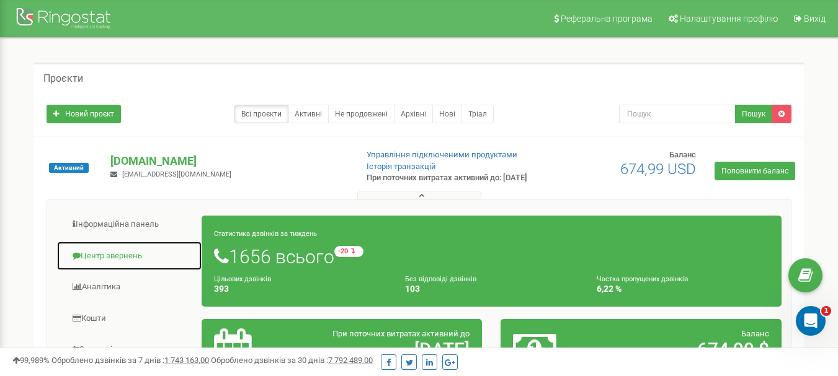
click at [122, 268] on link "Центр звернень" at bounding box center [129, 256] width 146 height 30
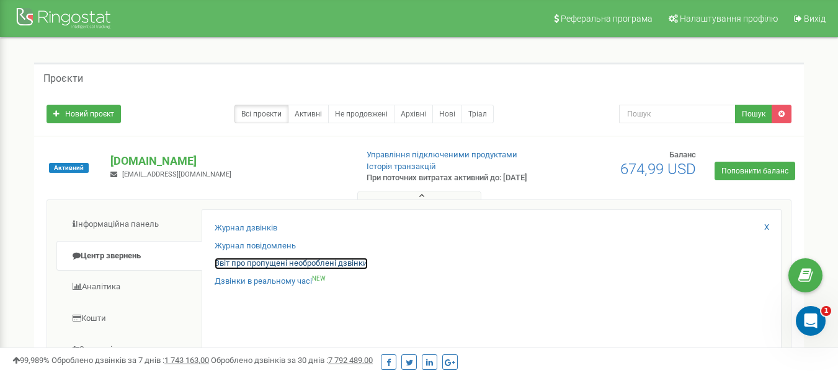
click at [252, 270] on link "Звіт про пропущені необроблені дзвінки" at bounding box center [291, 264] width 153 height 12
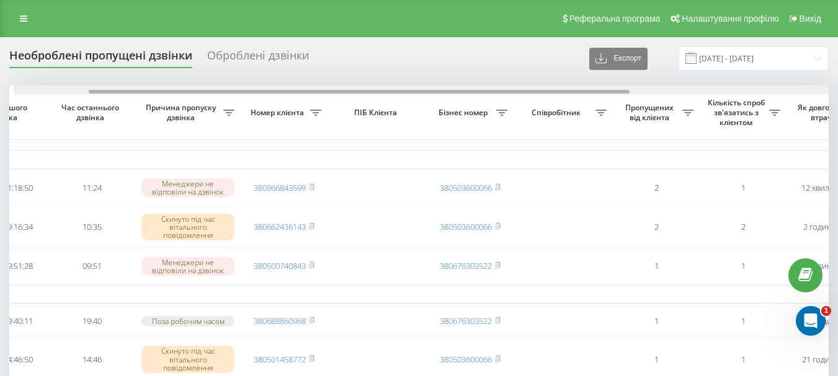
scroll to position [0, 114]
drag, startPoint x: 420, startPoint y: 94, endPoint x: 496, endPoint y: 87, distance: 76.0
click at [496, 87] on div at bounding box center [418, 90] width 819 height 9
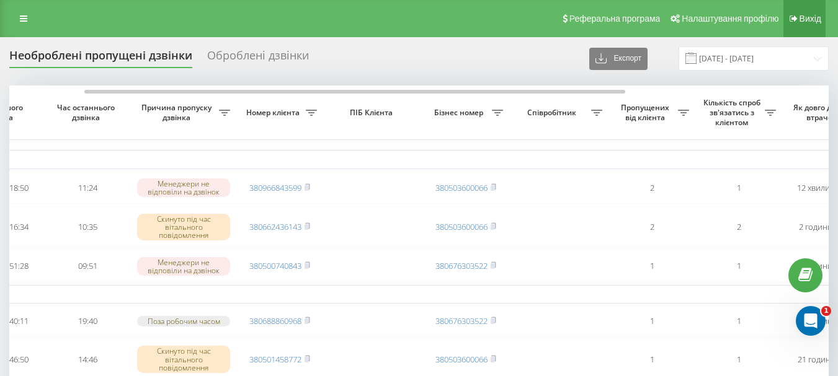
click at [817, 9] on link "Вихід" at bounding box center [804, 18] width 42 height 37
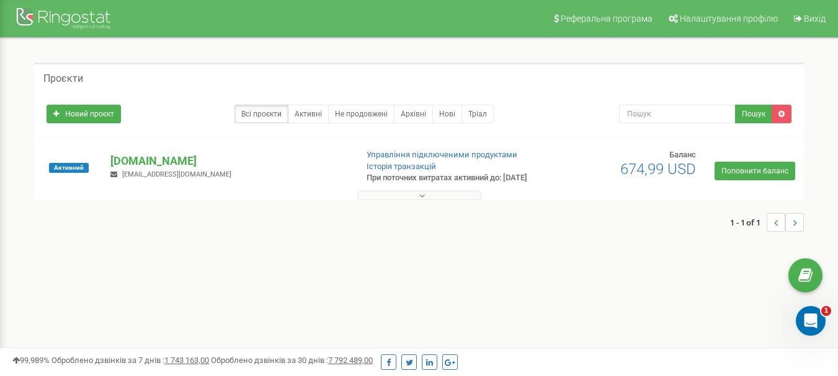
click at [417, 200] on button at bounding box center [419, 195] width 124 height 9
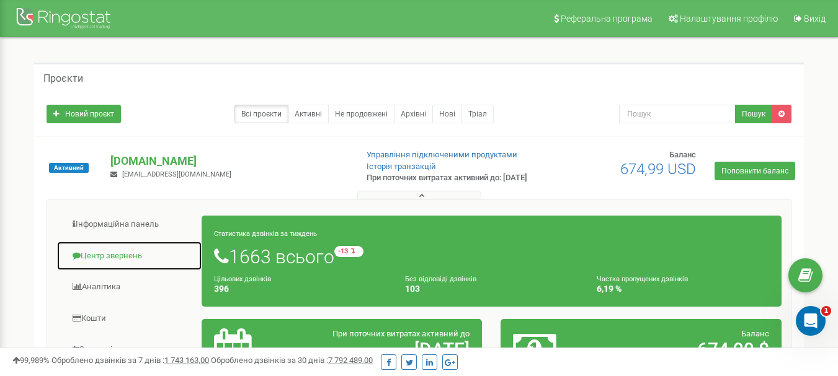
click at [127, 269] on link "Центр звернень" at bounding box center [129, 256] width 146 height 30
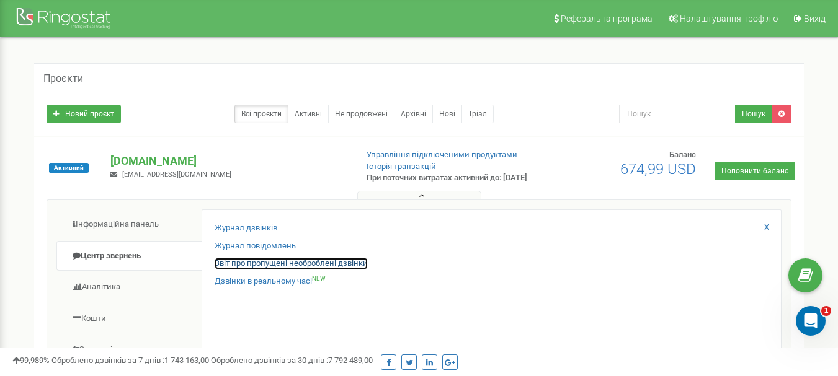
click at [254, 270] on link "Звіт про пропущені необроблені дзвінки" at bounding box center [291, 264] width 153 height 12
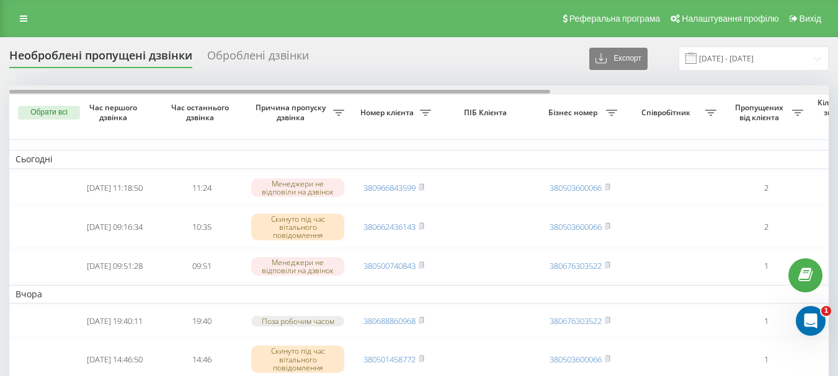
scroll to position [0, 421]
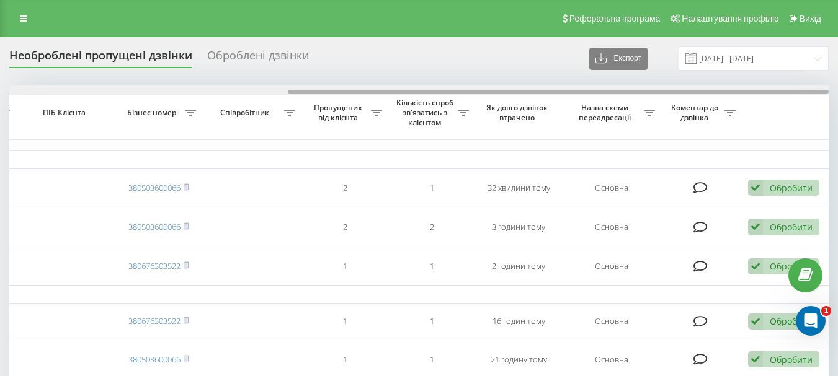
drag, startPoint x: 316, startPoint y: 95, endPoint x: 337, endPoint y: 92, distance: 21.8
click at [337, 92] on div at bounding box center [418, 90] width 819 height 9
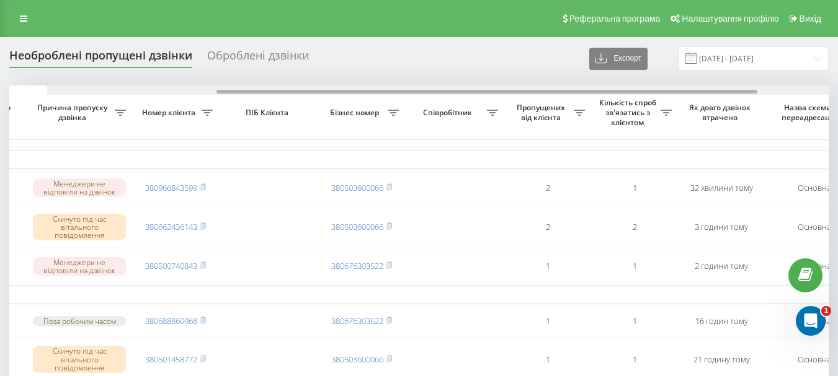
scroll to position [0, 216]
drag, startPoint x: 417, startPoint y: 92, endPoint x: 282, endPoint y: 99, distance: 135.4
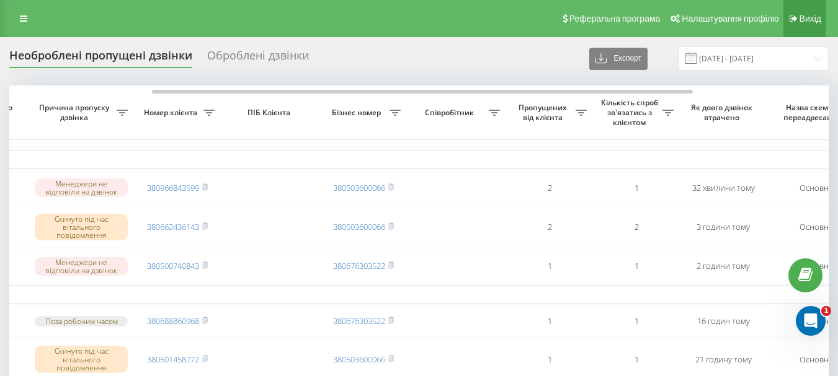
click at [812, 17] on span "Вихід" at bounding box center [810, 19] width 22 height 10
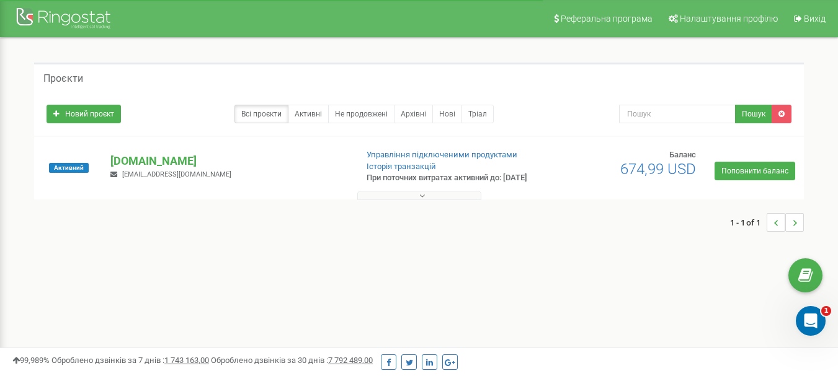
click at [423, 200] on icon at bounding box center [422, 196] width 6 height 9
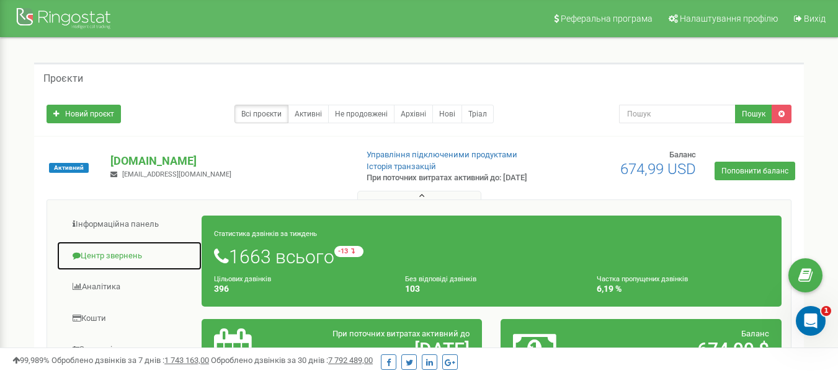
click at [136, 265] on link "Центр звернень" at bounding box center [129, 256] width 146 height 30
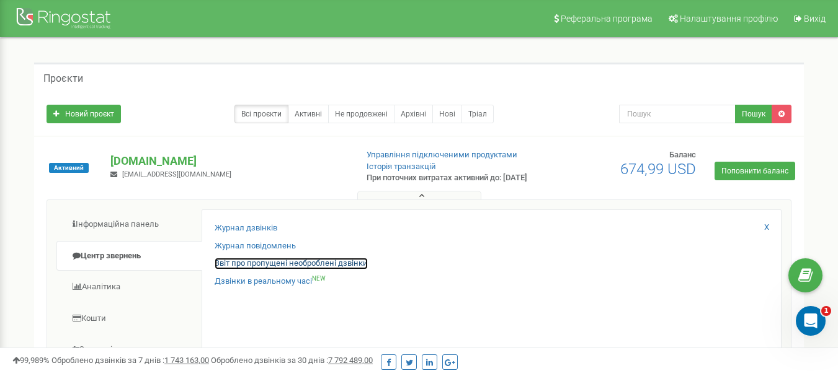
click at [323, 270] on link "Звіт про пропущені необроблені дзвінки" at bounding box center [291, 264] width 153 height 12
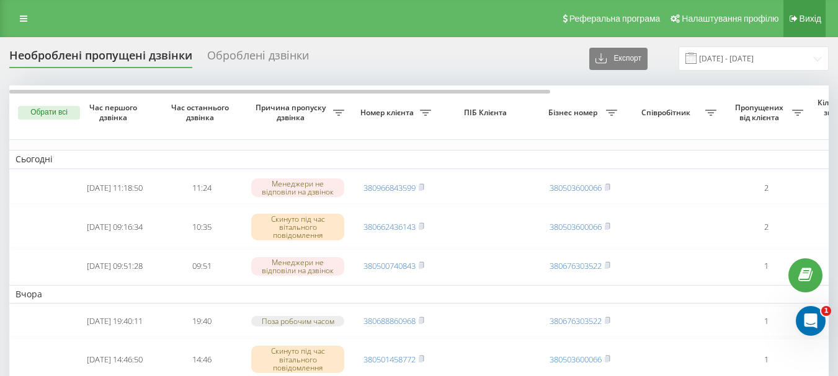
click at [809, 16] on span "Вихід" at bounding box center [810, 19] width 22 height 10
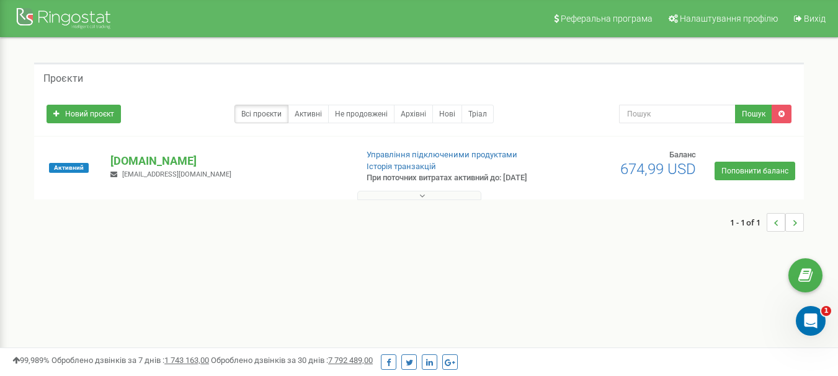
click at [430, 200] on button at bounding box center [419, 195] width 124 height 9
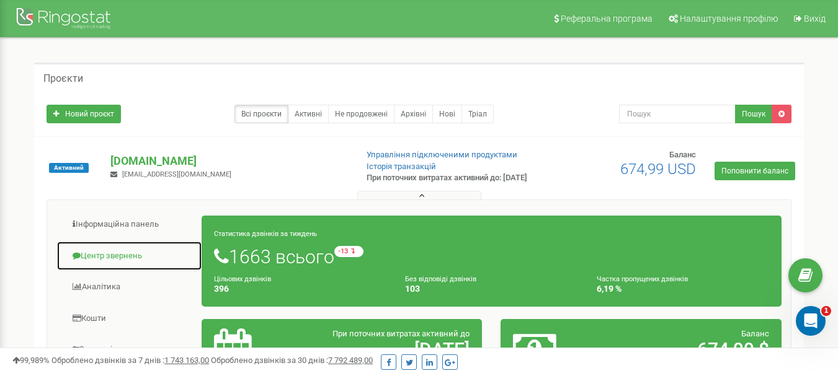
click at [123, 263] on link "Центр звернень" at bounding box center [129, 256] width 146 height 30
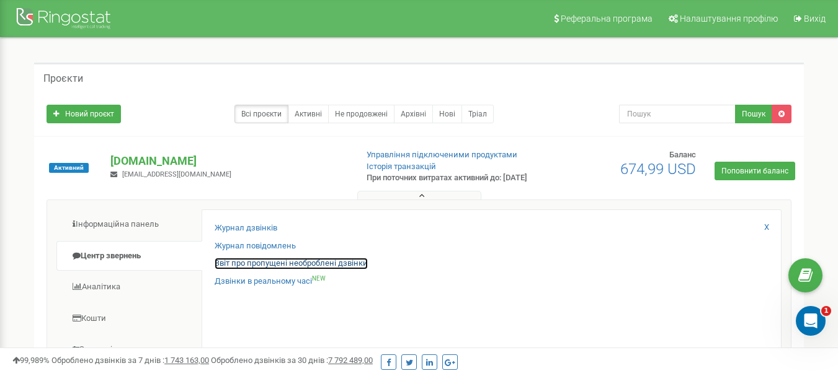
click at [272, 270] on link "Звіт про пропущені необроблені дзвінки" at bounding box center [291, 264] width 153 height 12
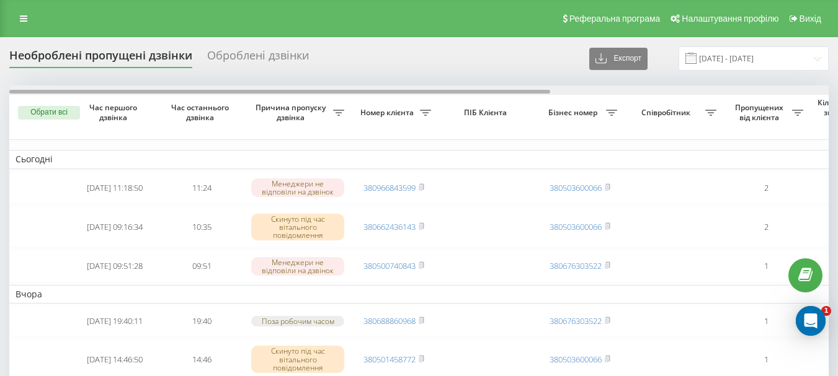
scroll to position [0, 421]
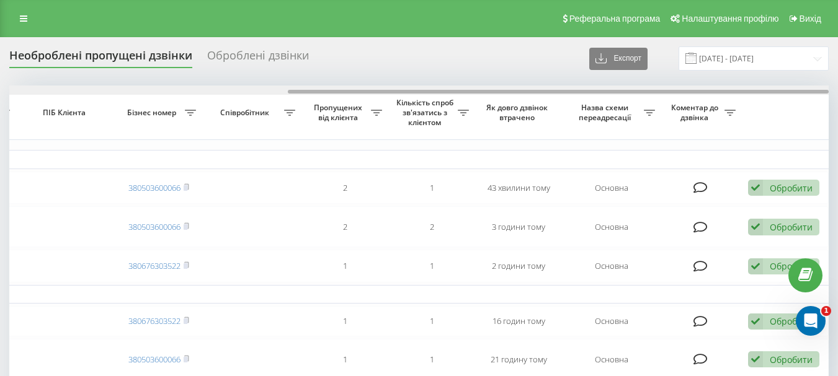
drag, startPoint x: 0, startPoint y: 0, endPoint x: 442, endPoint y: 93, distance: 451.9
click at [442, 93] on div at bounding box center [418, 90] width 819 height 9
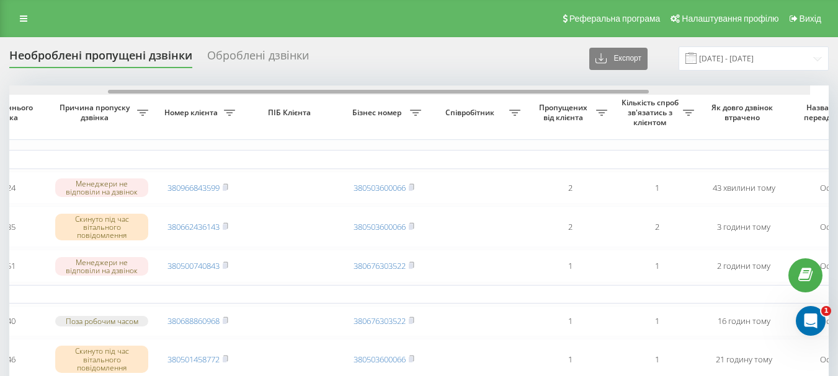
scroll to position [0, 177]
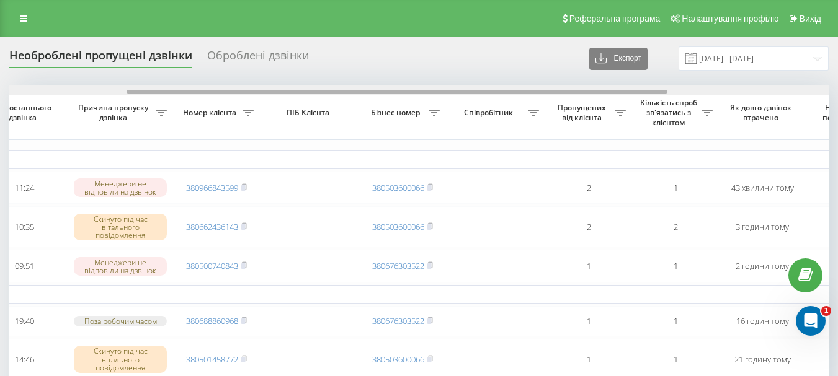
drag, startPoint x: 455, startPoint y: 93, endPoint x: 294, endPoint y: 89, distance: 161.3
click at [294, 89] on div at bounding box center [418, 90] width 819 height 9
